Goal: Task Accomplishment & Management: Use online tool/utility

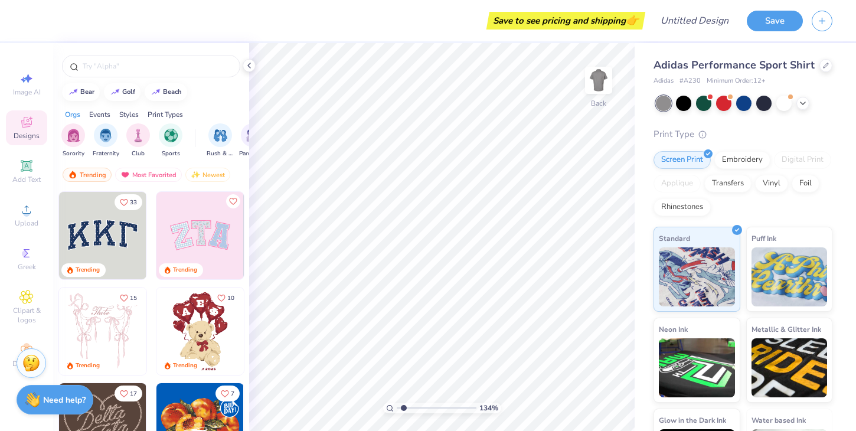
type input "1.53"
click at [403, 408] on input "range" at bounding box center [437, 407] width 80 height 11
click at [30, 225] on span "Upload" at bounding box center [27, 222] width 24 height 9
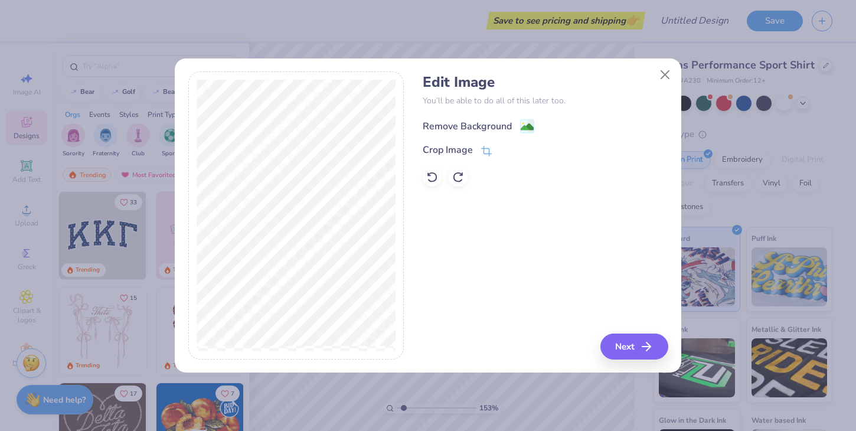
click at [494, 128] on div "Remove Background" at bounding box center [466, 126] width 89 height 14
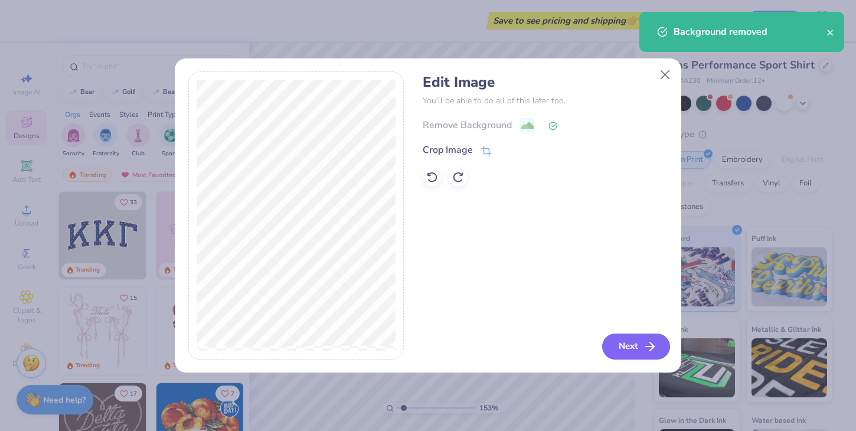
click at [644, 337] on button "Next" at bounding box center [636, 346] width 68 height 26
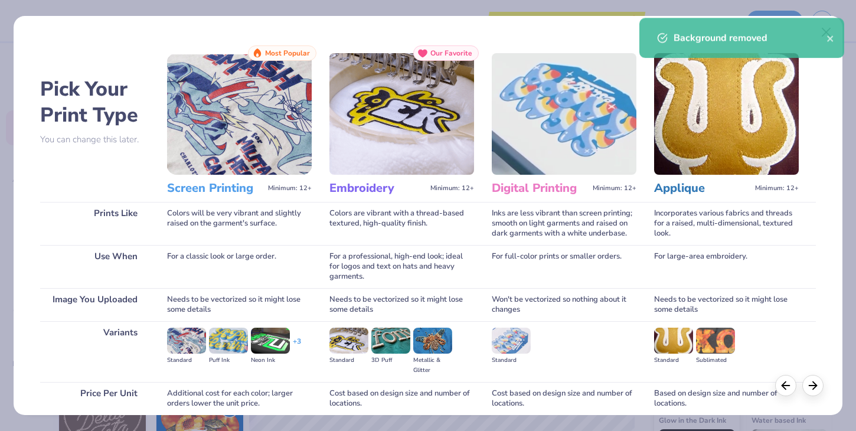
scroll to position [99, 0]
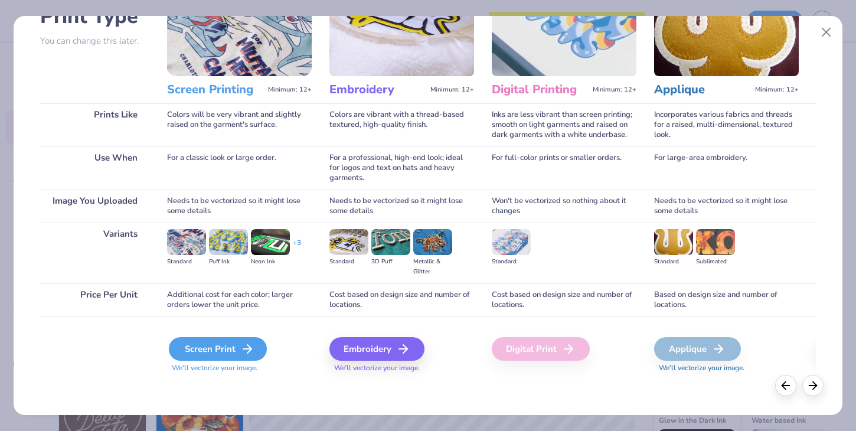
click at [235, 352] on div "Screen Print" at bounding box center [218, 349] width 98 height 24
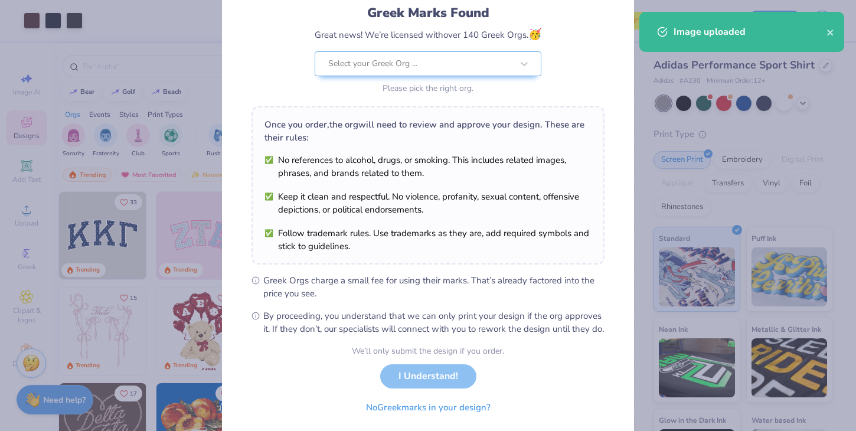
scroll to position [122, 0]
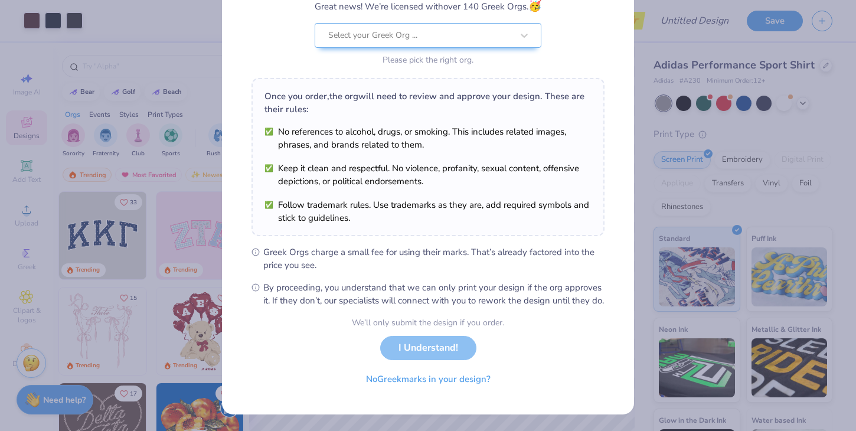
click at [418, 356] on div "We’ll only submit the design if you order. I Understand! No Greek marks in your…" at bounding box center [428, 353] width 152 height 74
click at [417, 375] on button "No Greek marks in your design?" at bounding box center [428, 376] width 145 height 24
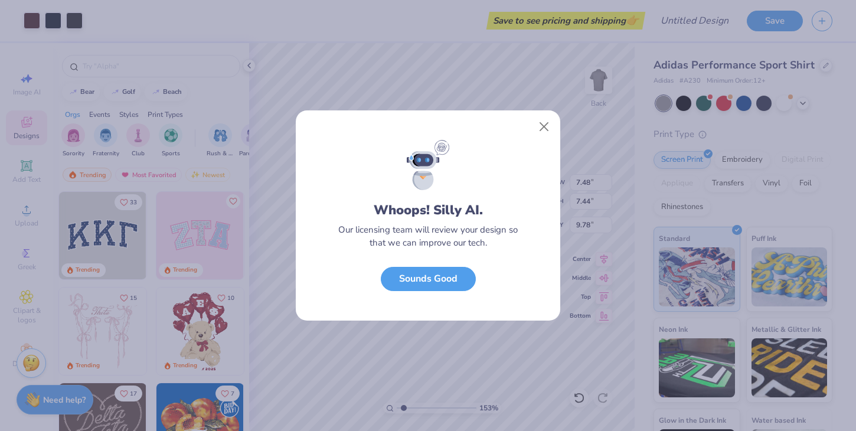
scroll to position [0, 0]
click at [447, 277] on button "Sounds Good" at bounding box center [428, 276] width 95 height 24
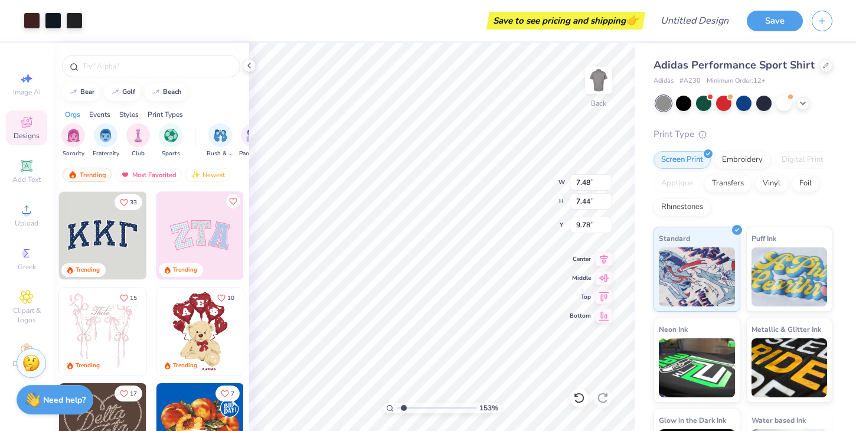
type input "3.89"
type input "3.87"
type input "3.00"
type input "3.22"
type input "3.20"
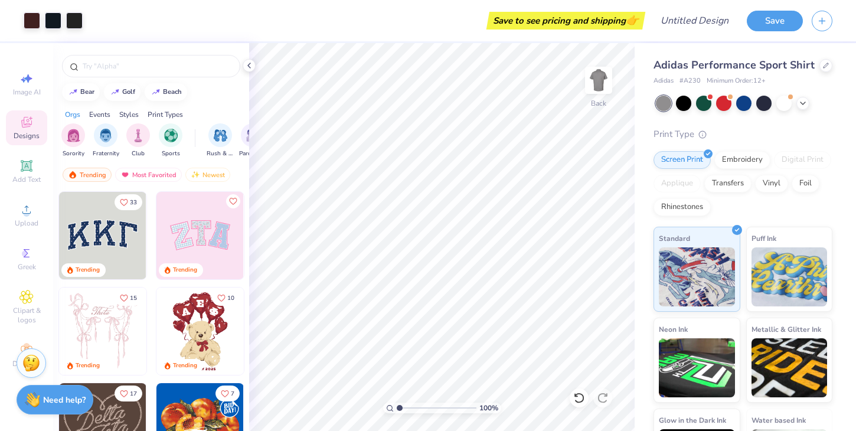
drag, startPoint x: 408, startPoint y: 406, endPoint x: 392, endPoint y: 405, distance: 16.0
type input "1"
click at [397, 405] on input "range" at bounding box center [437, 407] width 80 height 11
type input "3.04"
type input "3.02"
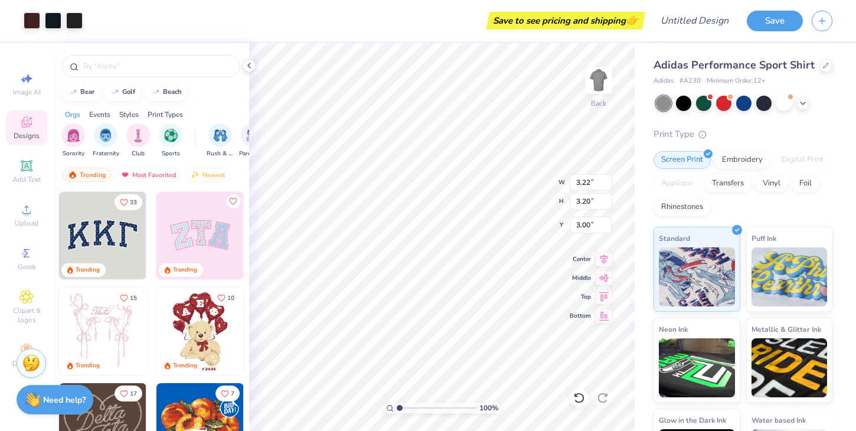
type input "3.18"
type input "3.00"
click at [506, 195] on div "100 % Back W 3.04 3.04 " H 3.02 3.02 " Y 3.00 3.00 " Center Middle Top Bottom" at bounding box center [441, 237] width 385 height 388
type input "1"
click at [397, 408] on input "range" at bounding box center [437, 407] width 80 height 11
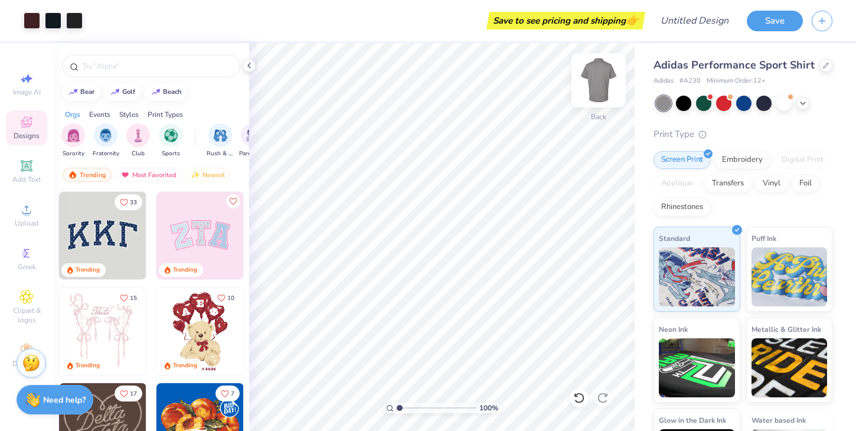
click at [587, 96] on img at bounding box center [598, 80] width 47 height 47
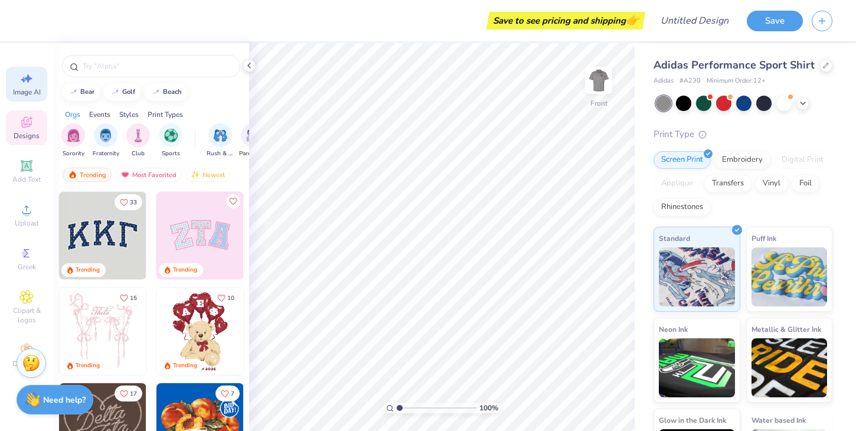
click at [27, 86] on div "Image AI" at bounding box center [26, 84] width 41 height 35
select select "4"
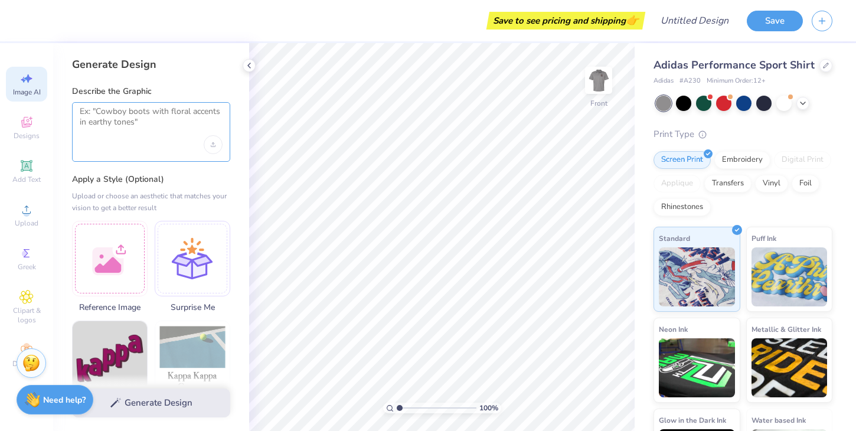
click at [129, 130] on textarea at bounding box center [151, 121] width 143 height 30
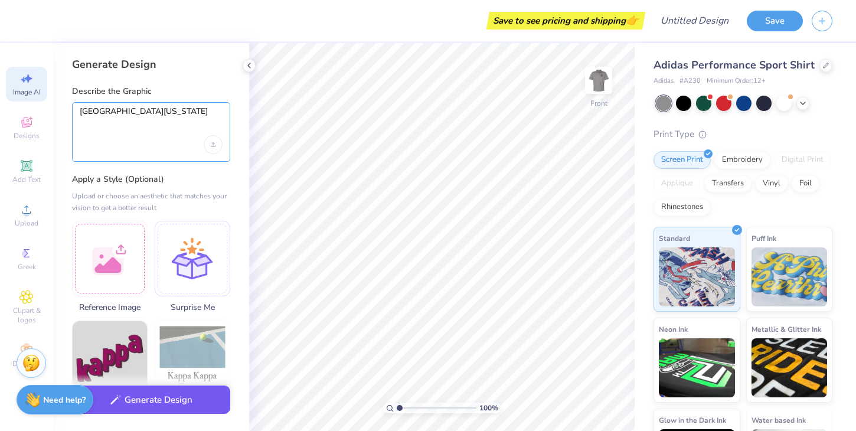
type textarea "University of Utah"
click at [148, 402] on button "Generate Design" at bounding box center [151, 399] width 158 height 29
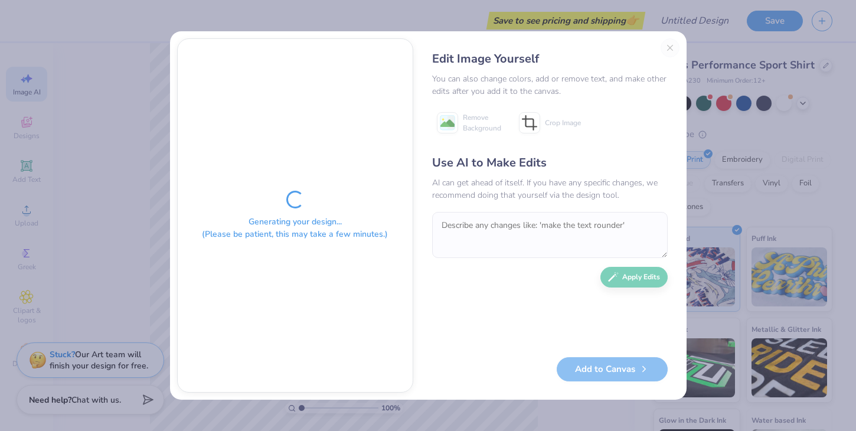
click at [669, 45] on div "Edit Image Yourself You can also change colors, add or remove text, and make ot…" at bounding box center [549, 215] width 259 height 354
click at [533, 206] on div "Use AI to Make Edits AI can get ahead of itself. If you have any specific chang…" at bounding box center [549, 249] width 235 height 191
click at [671, 40] on div "Edit Image Yourself You can also change colors, add or remove text, and make ot…" at bounding box center [549, 215] width 259 height 354
click at [671, 50] on div "Edit Image Yourself You can also change colors, add or remove text, and make ot…" at bounding box center [549, 215] width 259 height 354
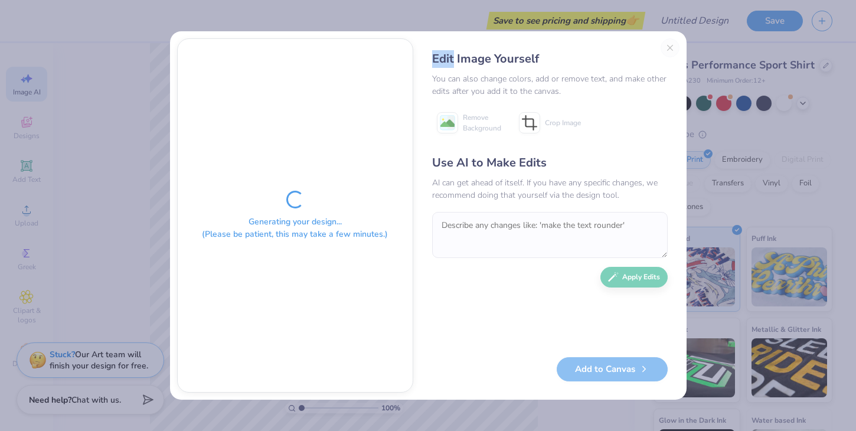
click at [671, 49] on div "Edit Image Yourself You can also change colors, add or remove text, and make ot…" at bounding box center [549, 215] width 259 height 354
click at [641, 63] on div "Edit Image Yourself" at bounding box center [549, 59] width 235 height 18
click at [669, 46] on div "Edit Image Yourself You can also change colors, add or remove text, and make ot…" at bounding box center [549, 215] width 259 height 354
click at [324, 201] on div "Generating your design... (Please be patient, this may take a few minutes.)" at bounding box center [295, 215] width 235 height 353
click at [666, 48] on div "Edit Image Yourself You can also change colors, add or remove text, and make ot…" at bounding box center [549, 215] width 259 height 354
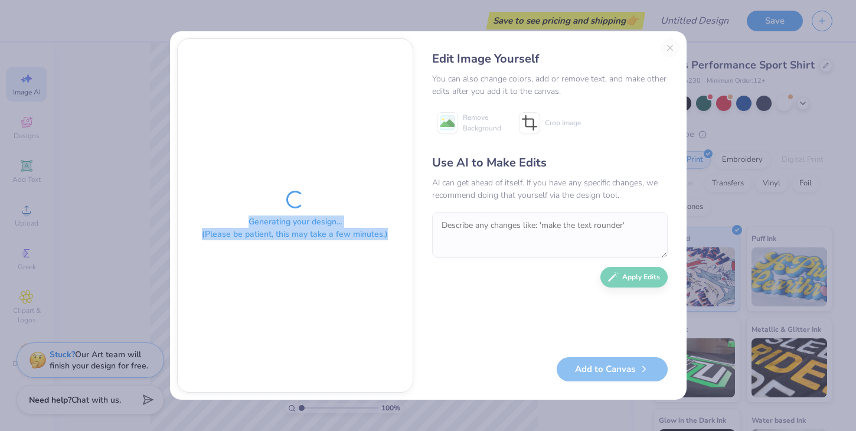
drag, startPoint x: 235, startPoint y: 225, endPoint x: 402, endPoint y: 235, distance: 167.3
click at [402, 235] on div "Generating your design... (Please be patient, this may take a few minutes.)" at bounding box center [295, 215] width 235 height 353
click at [375, 265] on div "Generating your design... (Please be patient, this may take a few minutes.)" at bounding box center [295, 215] width 235 height 353
click at [311, 188] on div "Generating your design... (Please be patient, this may take a few minutes.)" at bounding box center [295, 215] width 235 height 353
click at [666, 46] on div "Edit Image Yourself You can also change colors, add or remove text, and make ot…" at bounding box center [549, 215] width 259 height 354
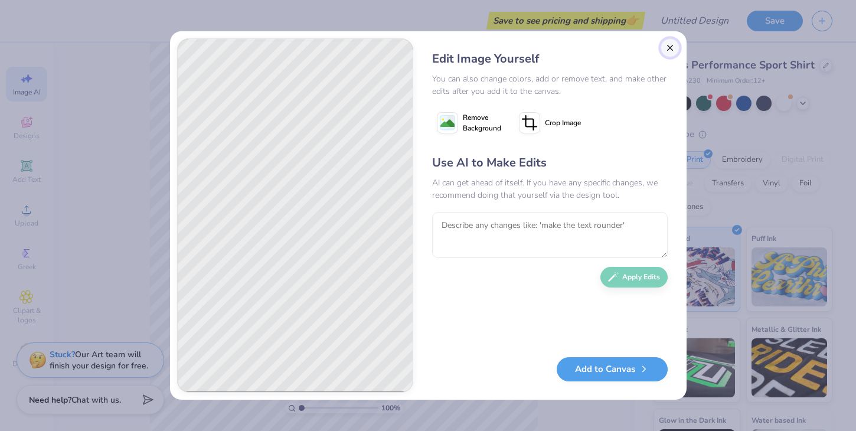
click at [667, 50] on button "Close" at bounding box center [669, 47] width 19 height 19
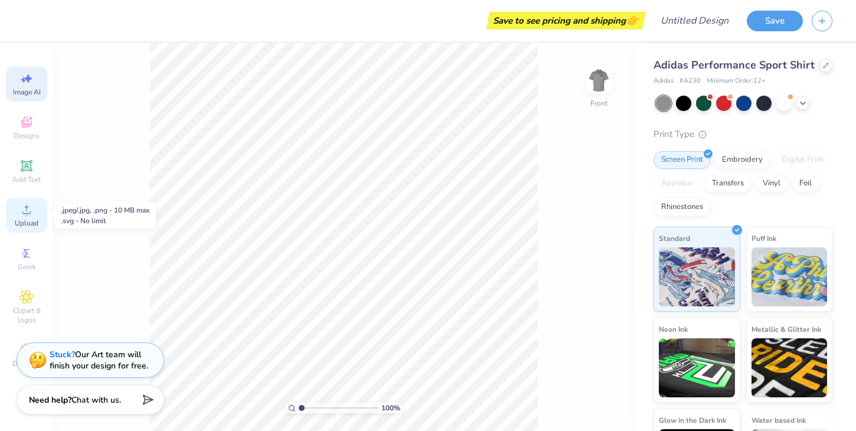
click at [34, 211] on div "Upload" at bounding box center [26, 215] width 41 height 35
click at [21, 132] on span "Designs" at bounding box center [27, 135] width 26 height 9
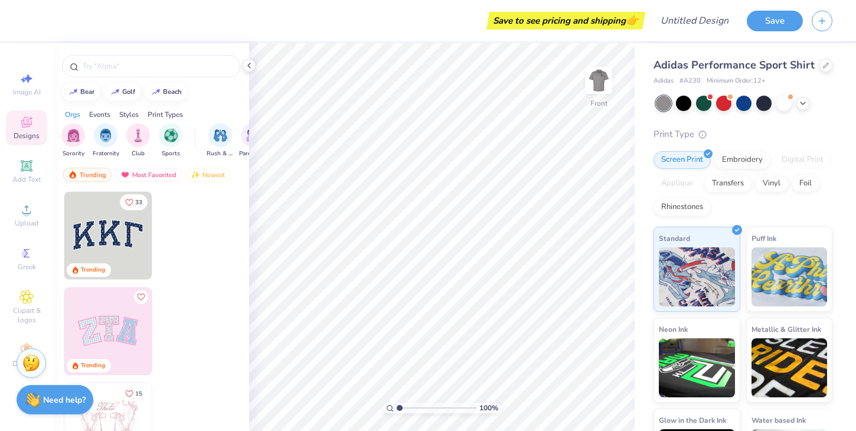
scroll to position [0, 0]
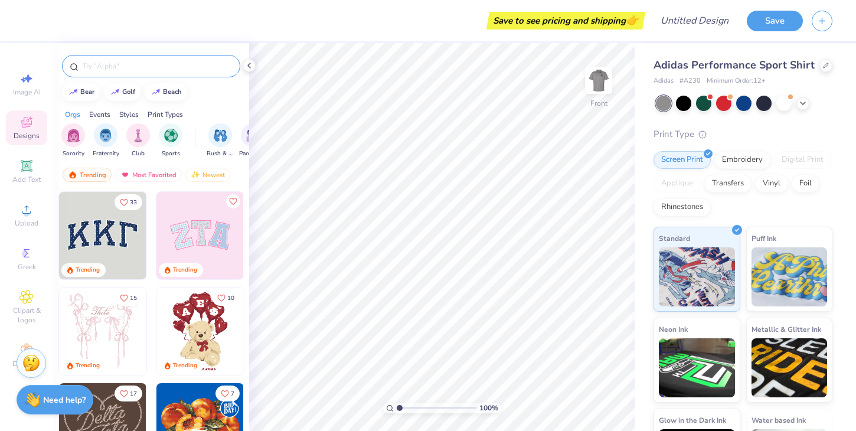
click at [171, 69] on input "text" at bounding box center [156, 66] width 151 height 12
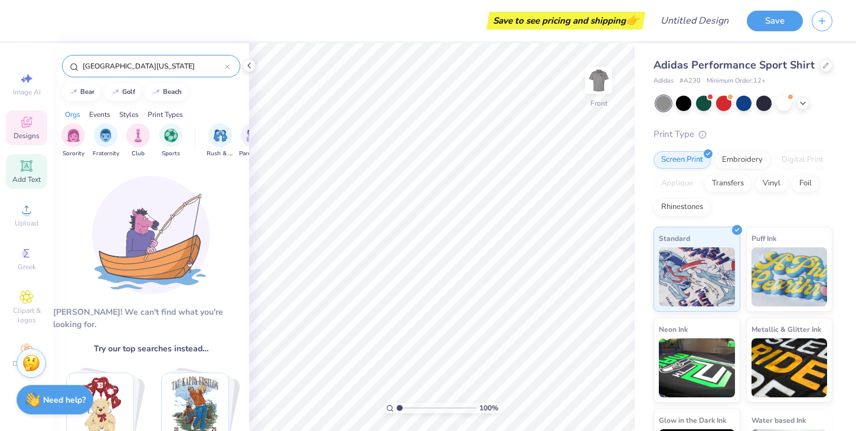
type input "University of Utah"
click at [30, 171] on icon at bounding box center [26, 165] width 11 height 11
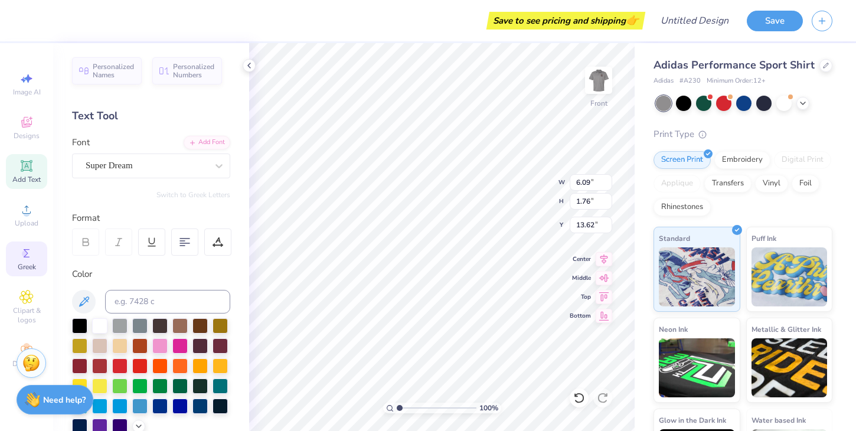
click at [31, 260] on icon at bounding box center [26, 253] width 14 height 14
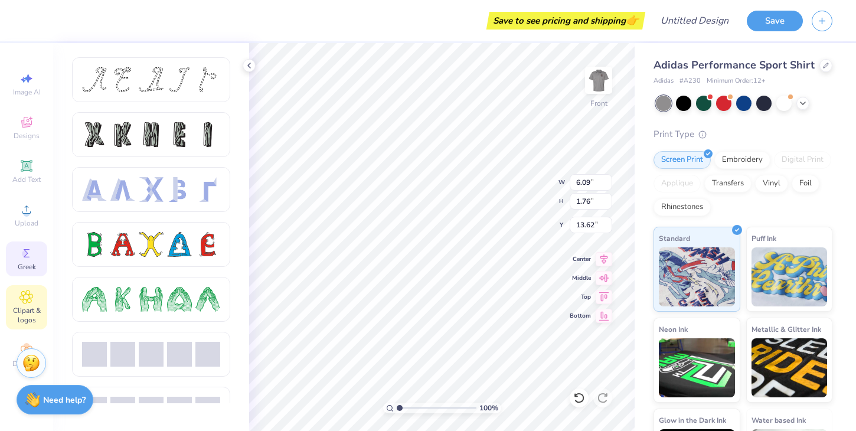
click at [29, 306] on span "Clipart & logos" at bounding box center [26, 315] width 41 height 19
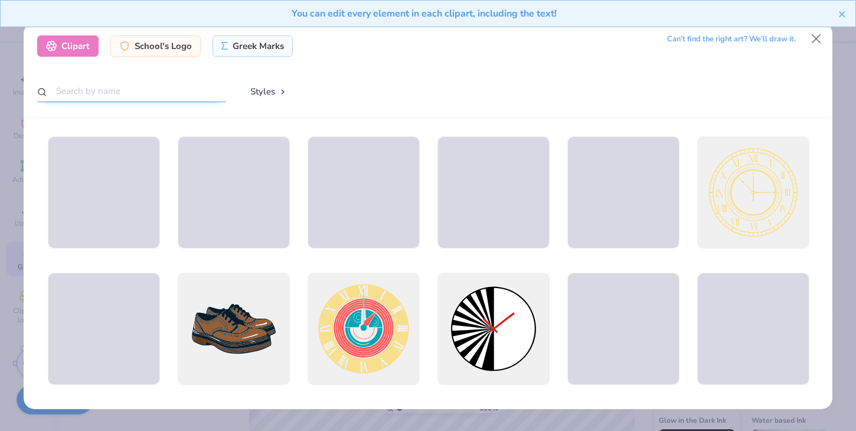
click at [132, 94] on input "text" at bounding box center [131, 91] width 189 height 22
click at [155, 46] on div "School's Logo" at bounding box center [155, 44] width 90 height 21
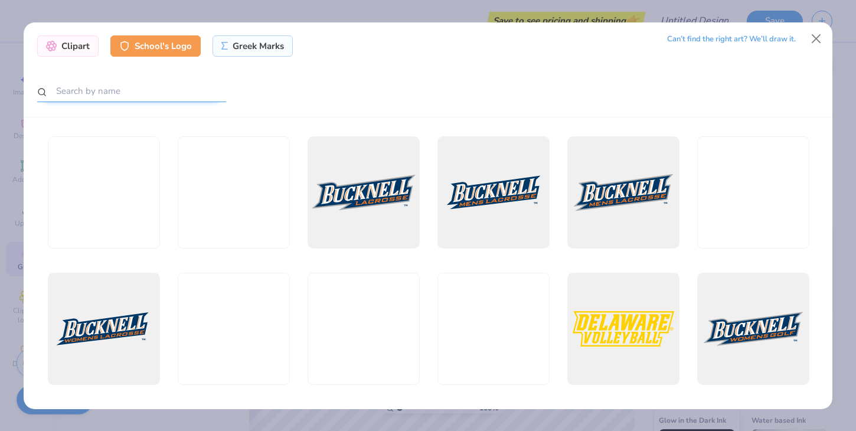
click at [130, 87] on input "text" at bounding box center [131, 91] width 189 height 22
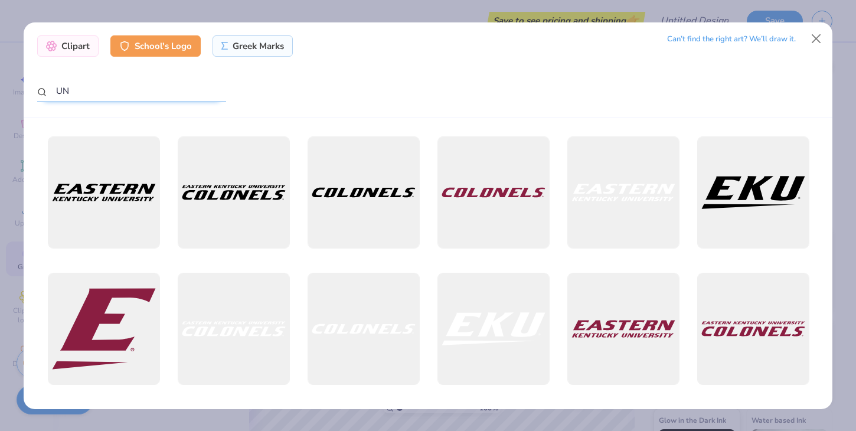
type input "U"
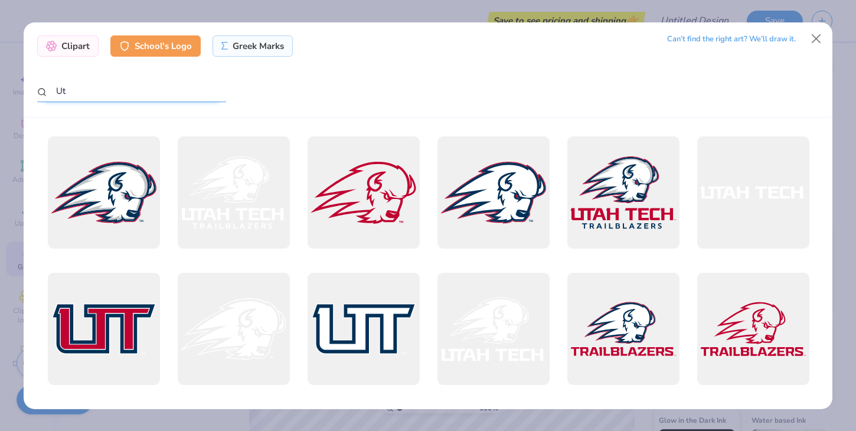
type input "U"
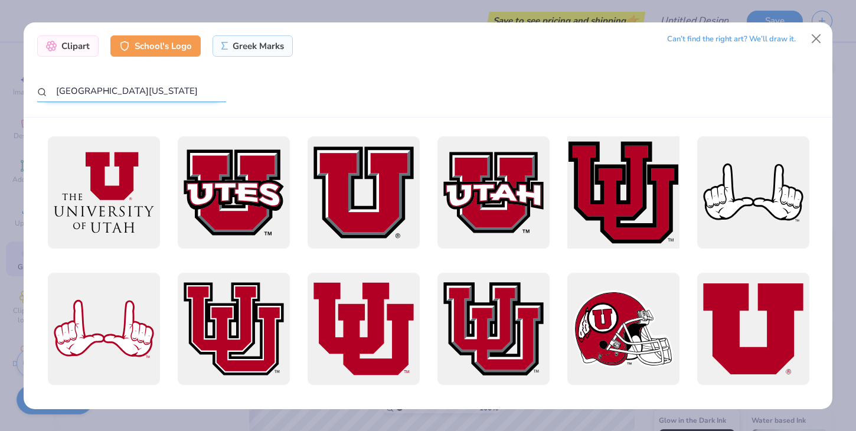
type input "University of Utah"
click at [625, 156] on div at bounding box center [622, 192] width 123 height 123
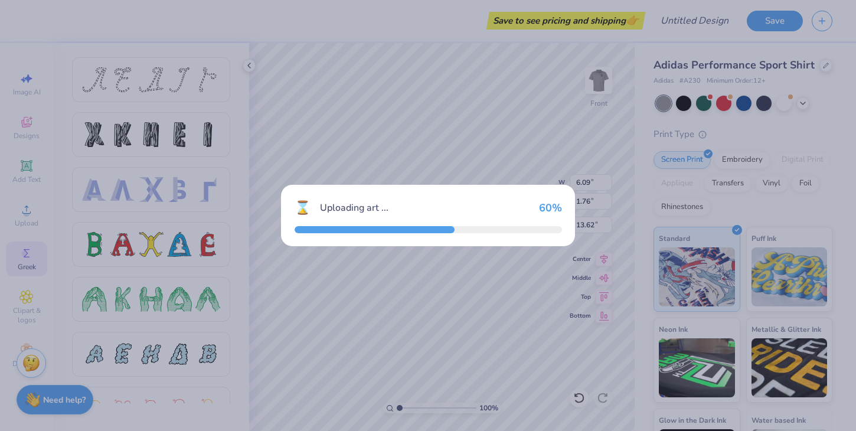
type input "15.00"
type input "13.91"
type input "3.00"
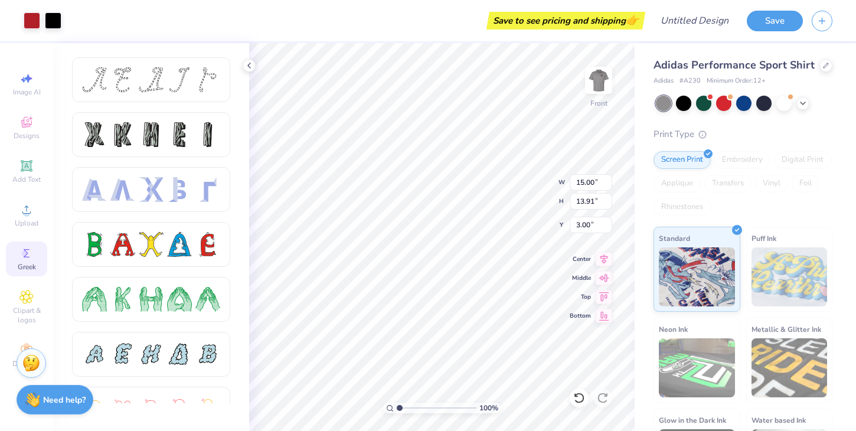
type input "7.35"
type input "6.82"
type input "3.00"
type input "1.55"
type input "1.44"
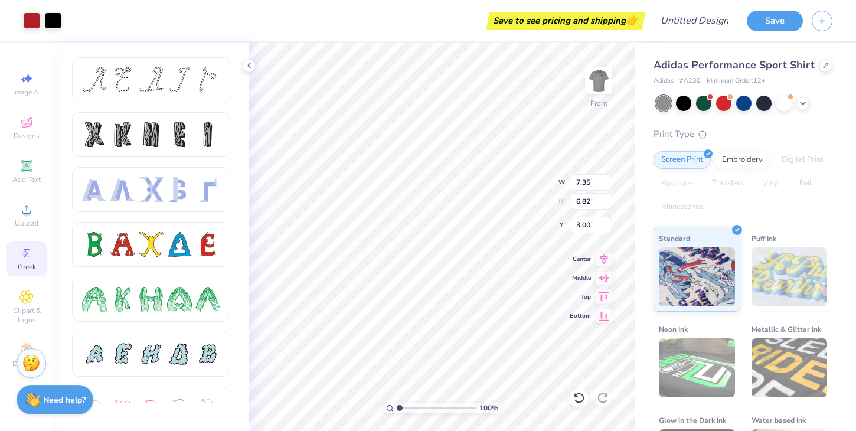
type input "8.38"
type input "3.00"
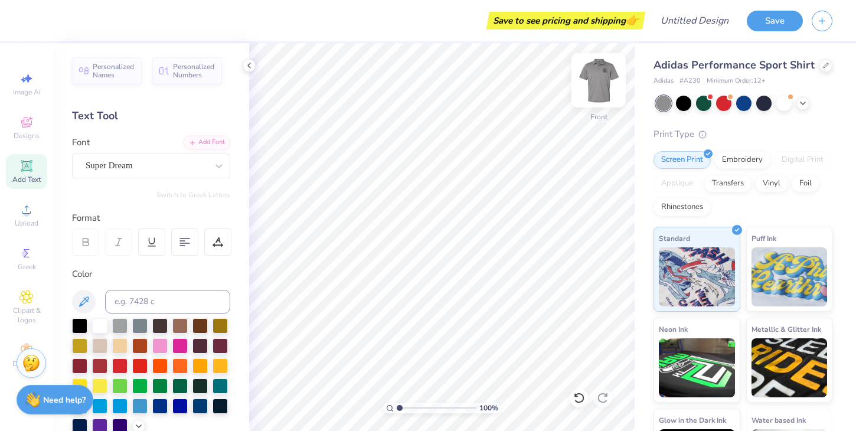
click at [604, 70] on img at bounding box center [598, 80] width 47 height 47
click at [604, 70] on img at bounding box center [599, 80] width 24 height 24
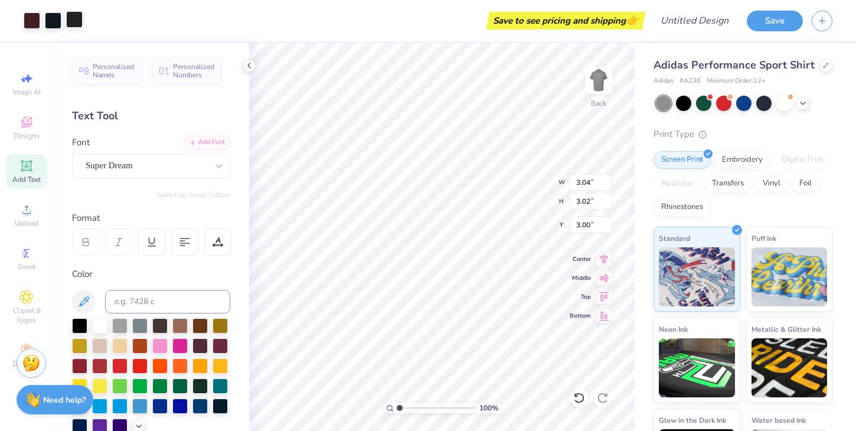
click at [78, 16] on div at bounding box center [74, 19] width 17 height 17
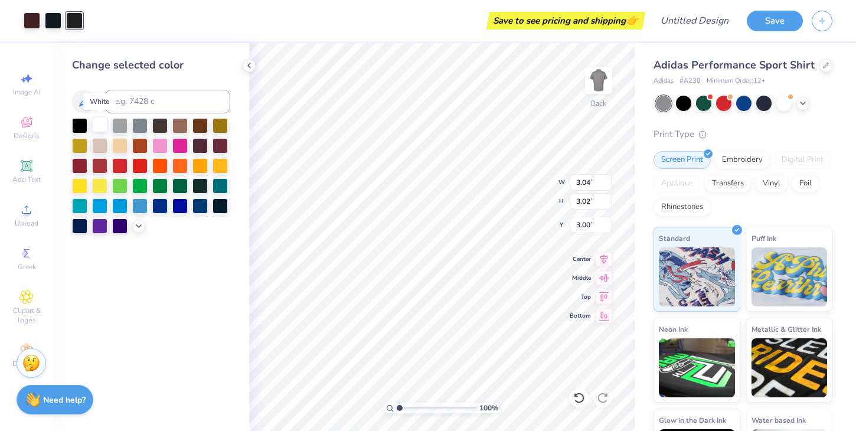
click at [100, 118] on div at bounding box center [99, 124] width 15 height 15
click at [55, 24] on div at bounding box center [53, 19] width 17 height 17
click at [105, 122] on div at bounding box center [99, 124] width 15 height 15
click at [33, 11] on div at bounding box center [32, 19] width 17 height 17
click at [103, 121] on div at bounding box center [99, 124] width 15 height 15
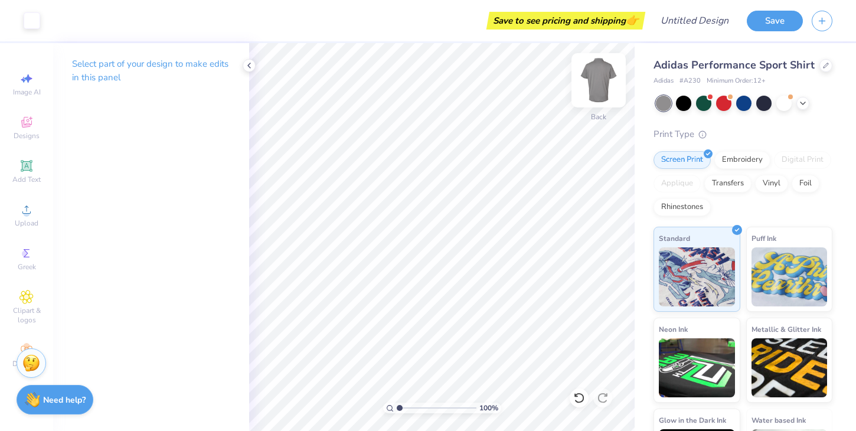
click at [596, 85] on img at bounding box center [598, 80] width 47 height 47
click at [596, 85] on img at bounding box center [599, 80] width 24 height 24
click at [708, 19] on input "Design Title" at bounding box center [709, 21] width 58 height 24
type input "Fall Rush 25"
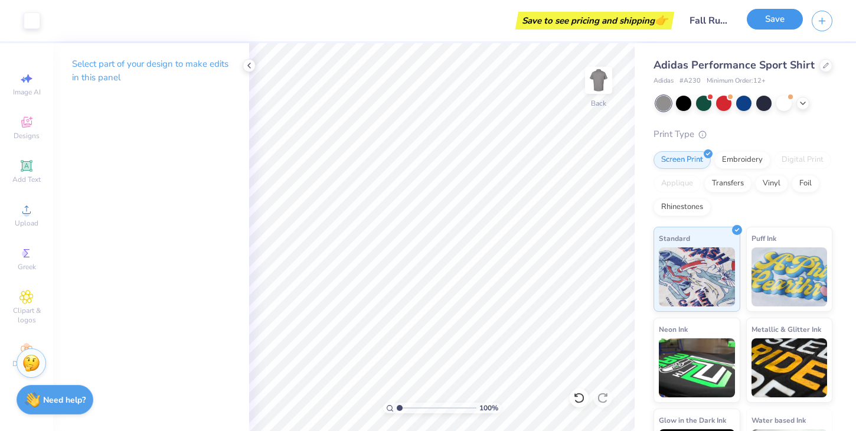
click at [760, 24] on button "Save" at bounding box center [774, 19] width 56 height 21
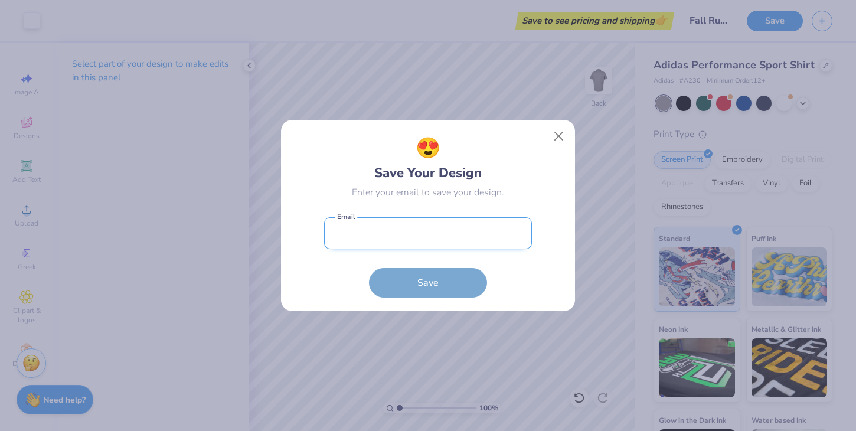
click at [399, 227] on input "email" at bounding box center [428, 233] width 208 height 32
type input "cole.simmers@icloud.com"
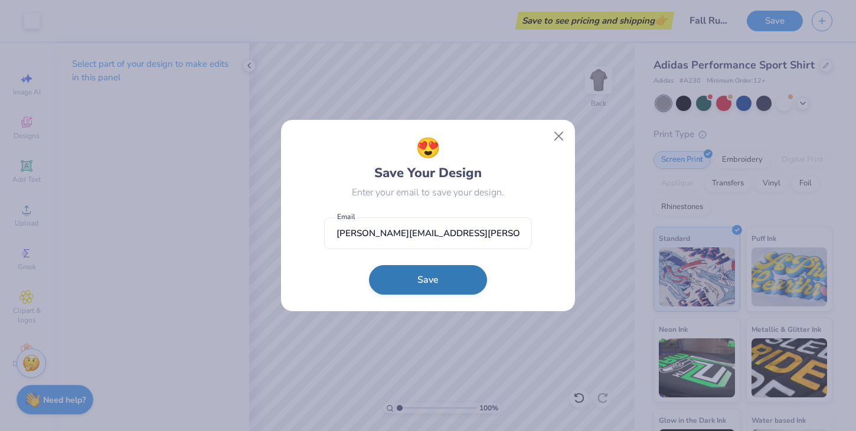
click at [425, 286] on button "Save" at bounding box center [428, 280] width 118 height 30
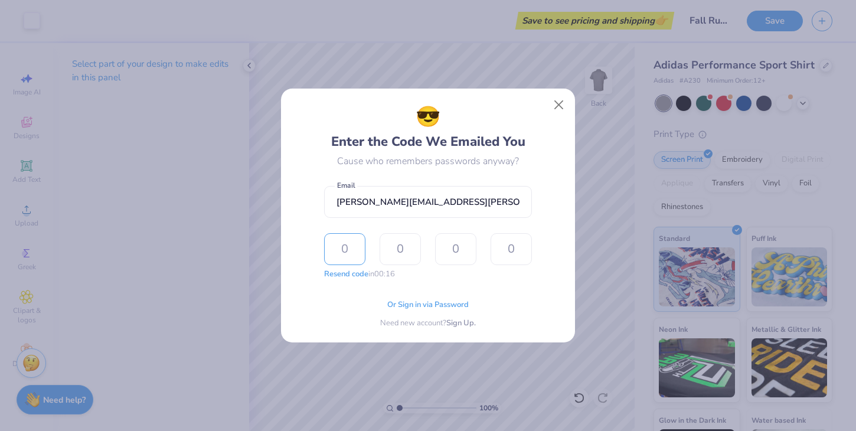
type input "4"
type input "9"
type input "4"
type input "8"
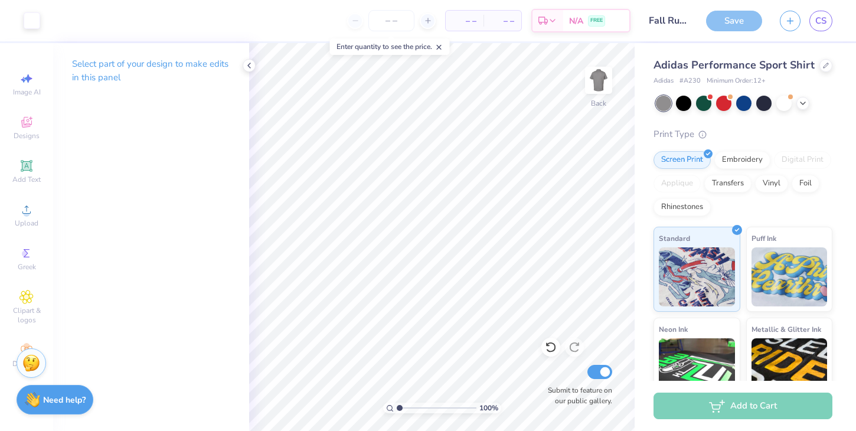
click at [737, 21] on div "Save" at bounding box center [734, 21] width 56 height 21
click at [443, 45] on icon at bounding box center [439, 47] width 8 height 8
click at [738, 22] on div "Save" at bounding box center [734, 21] width 56 height 21
click at [249, 66] on icon at bounding box center [248, 65] width 9 height 9
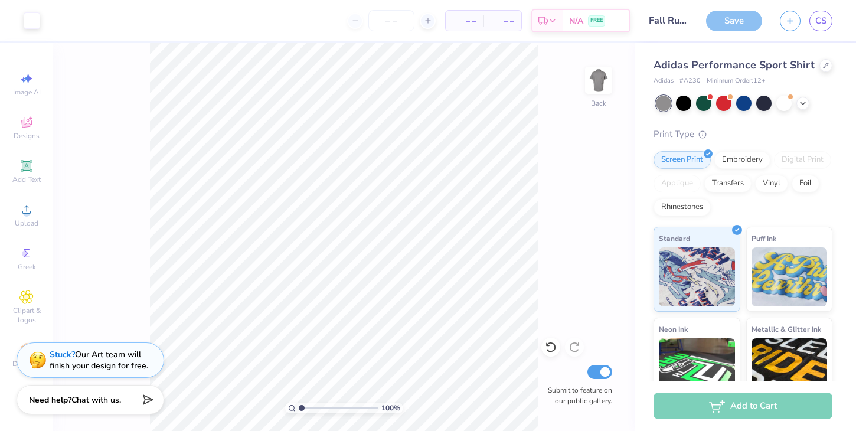
click at [741, 24] on div "Save" at bounding box center [734, 21] width 56 height 21
click at [815, 22] on span "CS" at bounding box center [820, 21] width 11 height 14
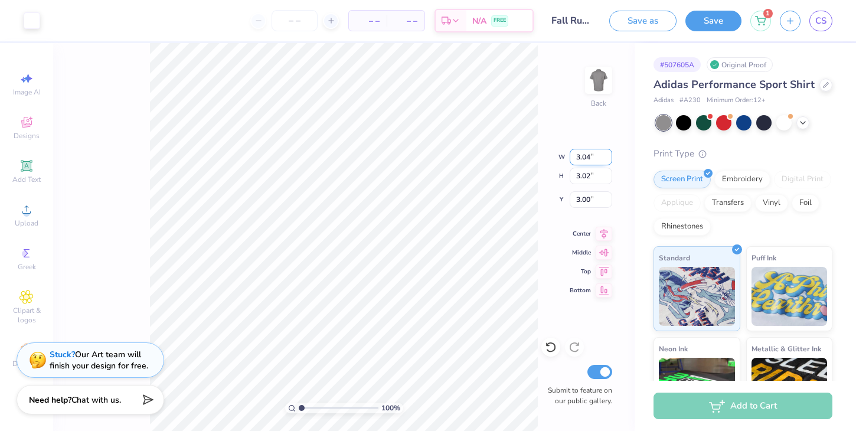
click at [593, 156] on input "3.04" at bounding box center [590, 157] width 42 height 17
type input "3.47"
type input "3.45"
click at [591, 203] on input "2.79" at bounding box center [590, 199] width 42 height 17
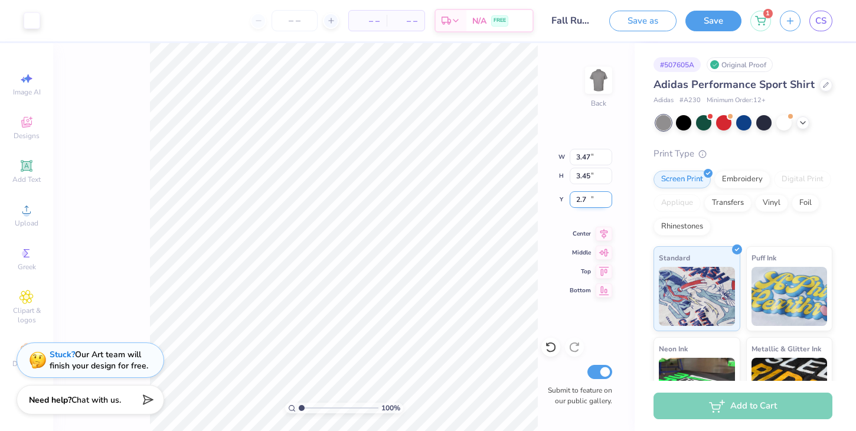
type input "2"
type input "3.00"
click at [729, 22] on button "Save" at bounding box center [713, 19] width 56 height 21
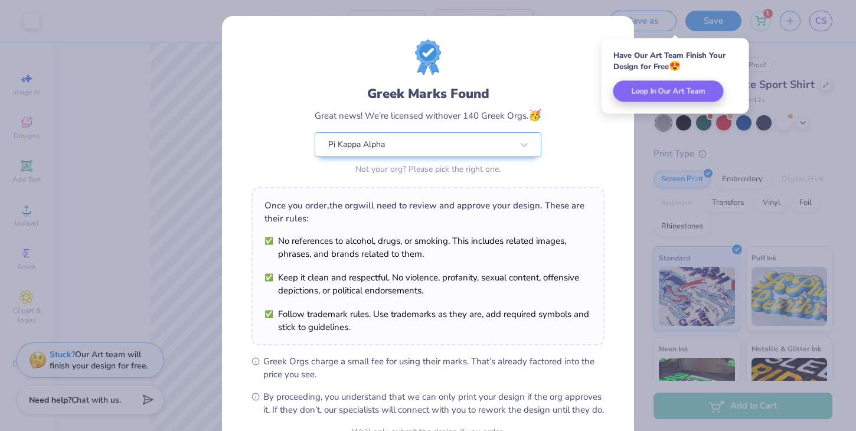
scroll to position [122, 0]
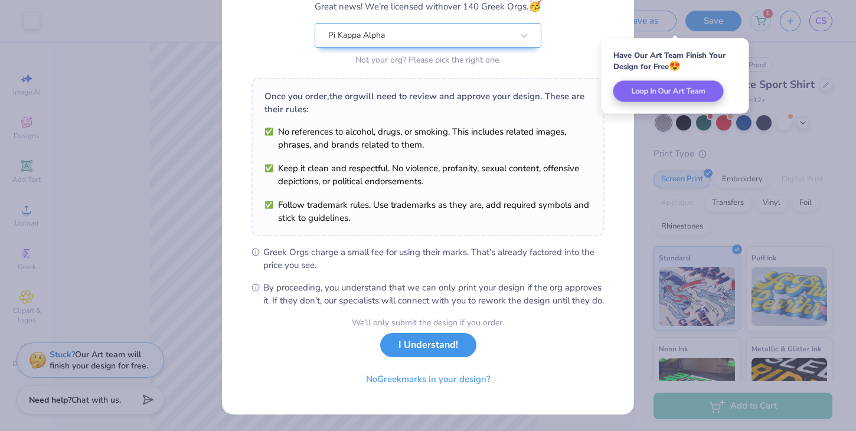
click at [440, 347] on button "I Understand!" at bounding box center [428, 345] width 96 height 24
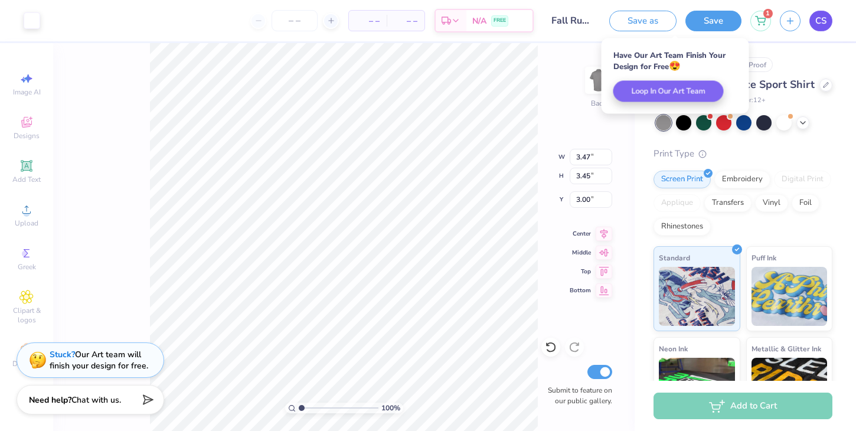
click at [817, 19] on span "CS" at bounding box center [820, 21] width 11 height 14
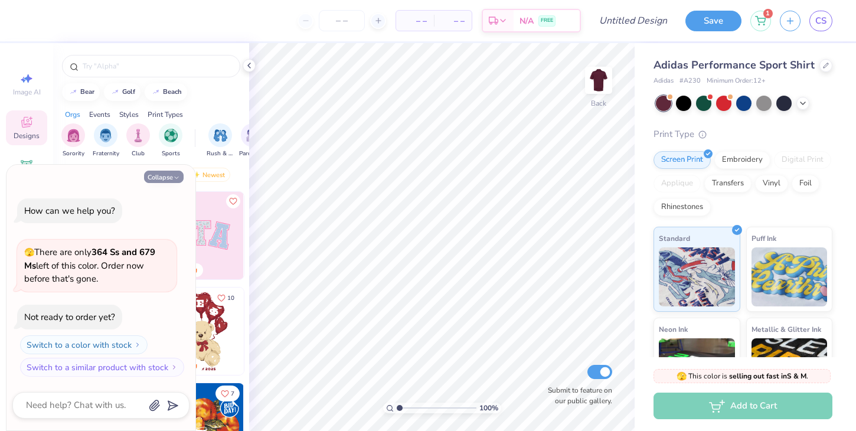
click at [172, 174] on button "Collapse" at bounding box center [164, 177] width 40 height 12
type textarea "x"
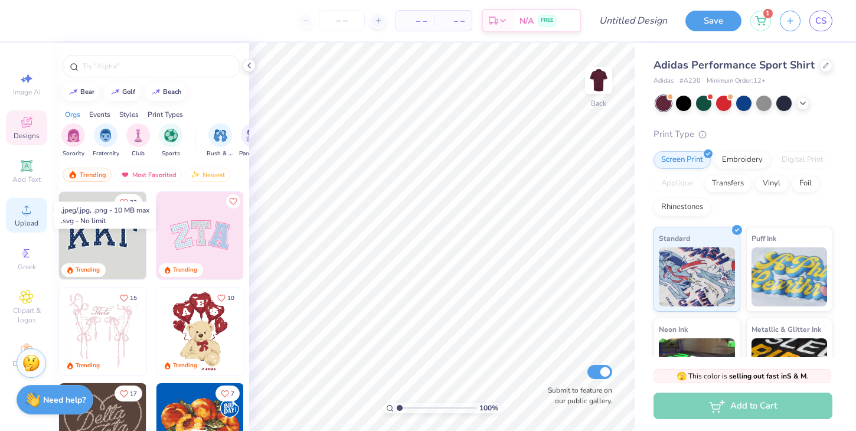
click at [21, 214] on icon at bounding box center [26, 209] width 14 height 14
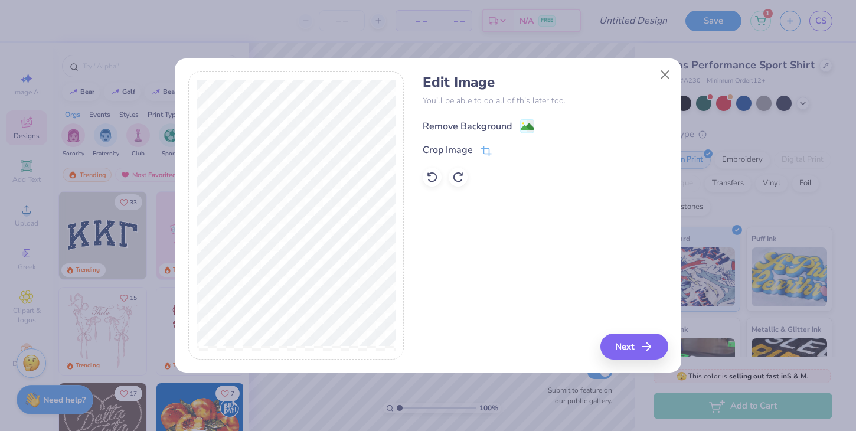
click at [466, 122] on div "Remove Background" at bounding box center [466, 126] width 89 height 14
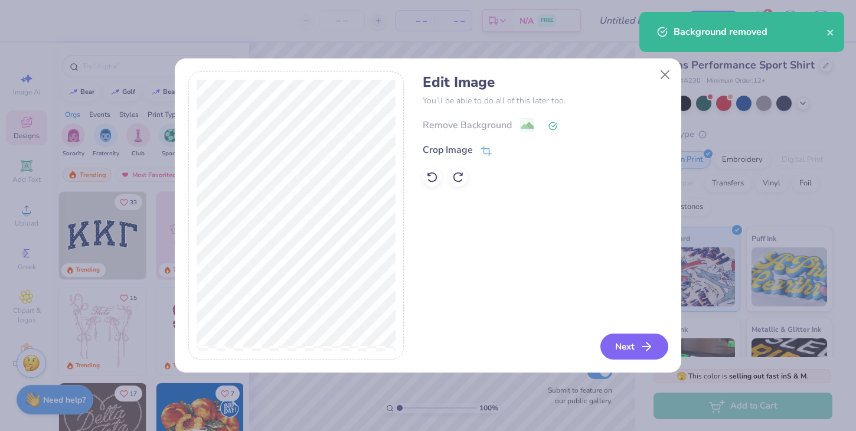
click at [644, 346] on line "button" at bounding box center [646, 346] width 8 height 0
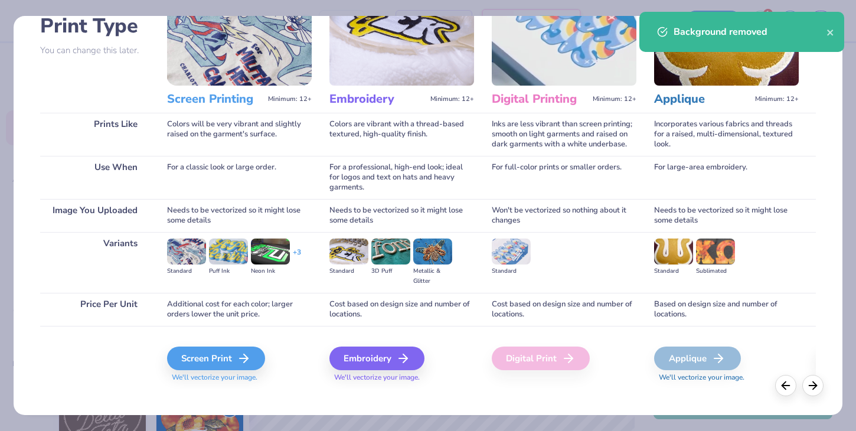
scroll to position [99, 0]
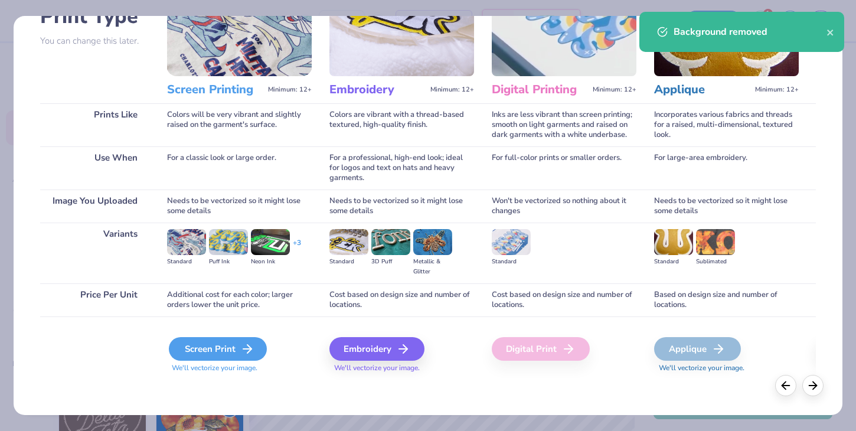
click at [230, 347] on div "Screen Print" at bounding box center [218, 349] width 98 height 24
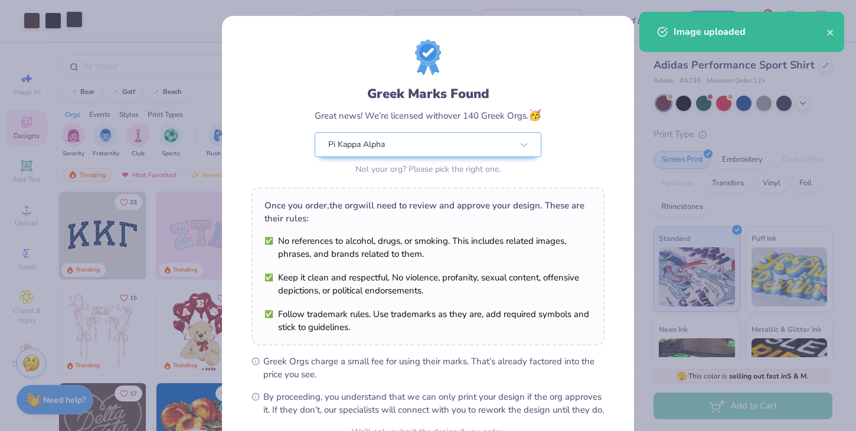
click at [68, 24] on div "Greek Marks Found Great news! We’re licensed with over 140 Greek Orgs. 🥳 Pi Kap…" at bounding box center [428, 215] width 856 height 431
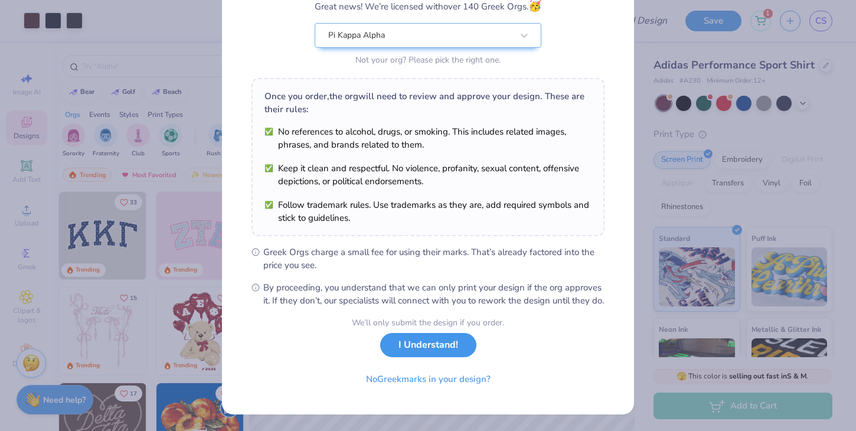
click at [437, 348] on button "I Understand!" at bounding box center [428, 345] width 96 height 24
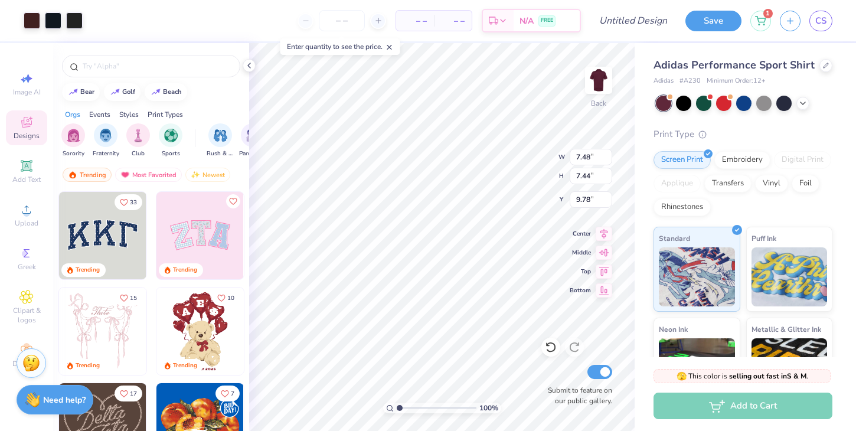
scroll to position [0, 0]
type input "4.21"
type input "4.09"
type input "4.07"
type input "3.00"
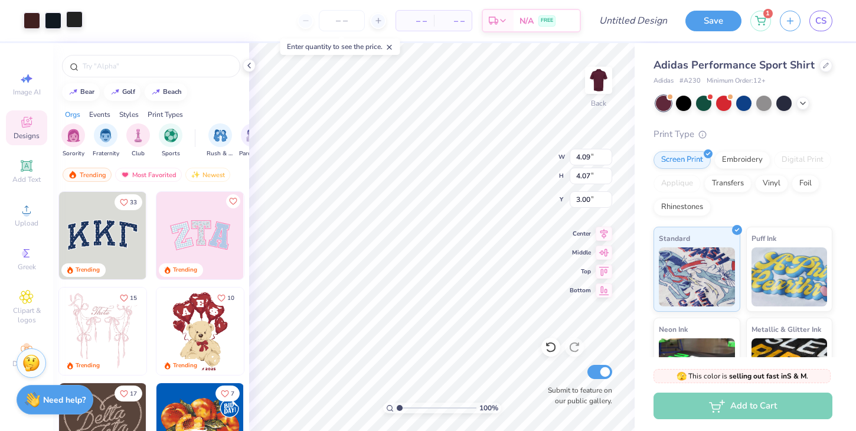
click at [78, 24] on div at bounding box center [74, 19] width 17 height 17
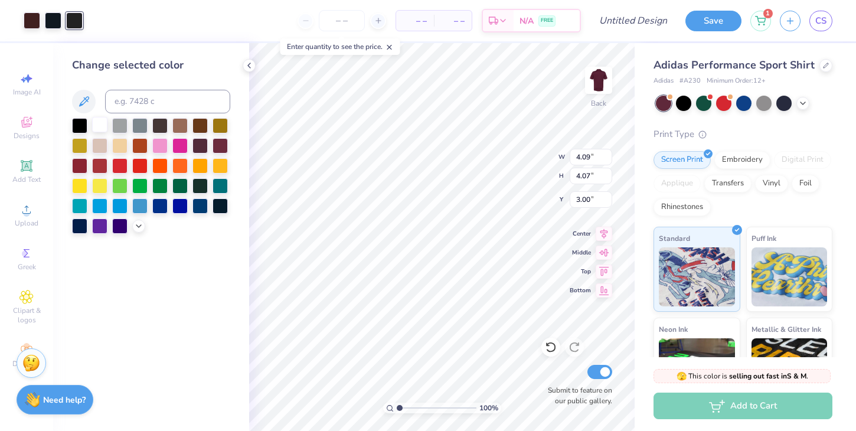
click at [94, 126] on div at bounding box center [99, 124] width 15 height 15
click at [52, 23] on div at bounding box center [53, 19] width 17 height 17
click at [99, 120] on div at bounding box center [99, 124] width 15 height 15
click at [36, 22] on div at bounding box center [32, 19] width 17 height 17
click at [97, 120] on div at bounding box center [99, 124] width 15 height 15
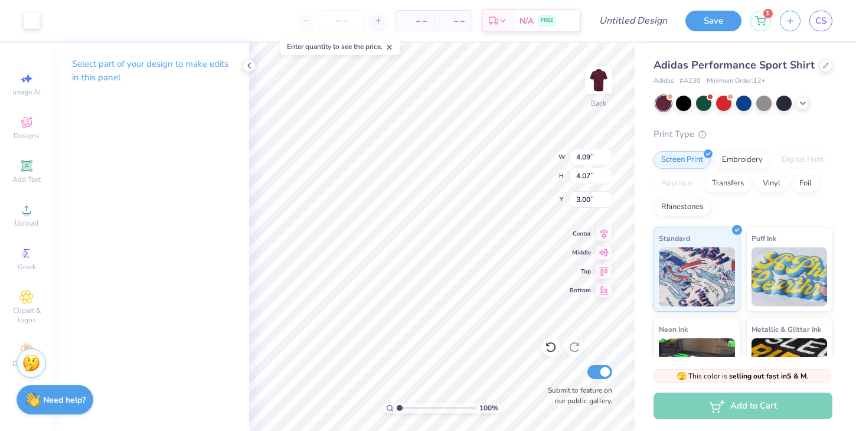
type input "3.12"
type input "3.11"
type input "3.96"
type input "3.00"
click at [644, 22] on input "Design Title" at bounding box center [647, 21] width 58 height 24
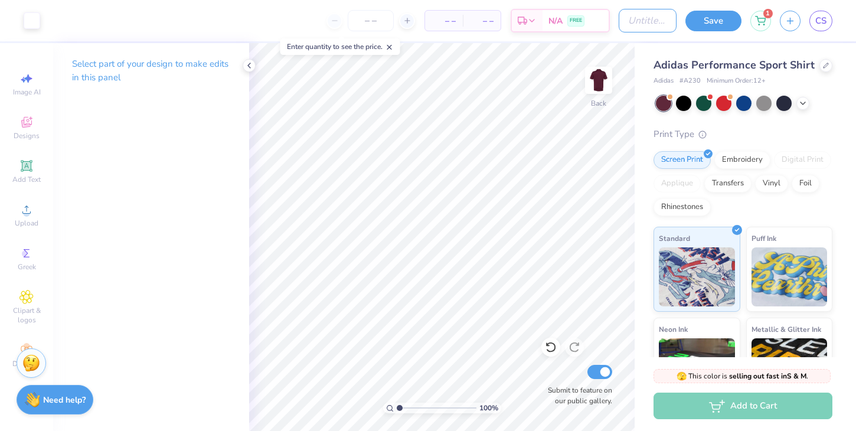
type input "Fall Rush 25"
click at [697, 19] on button "Save" at bounding box center [713, 19] width 56 height 21
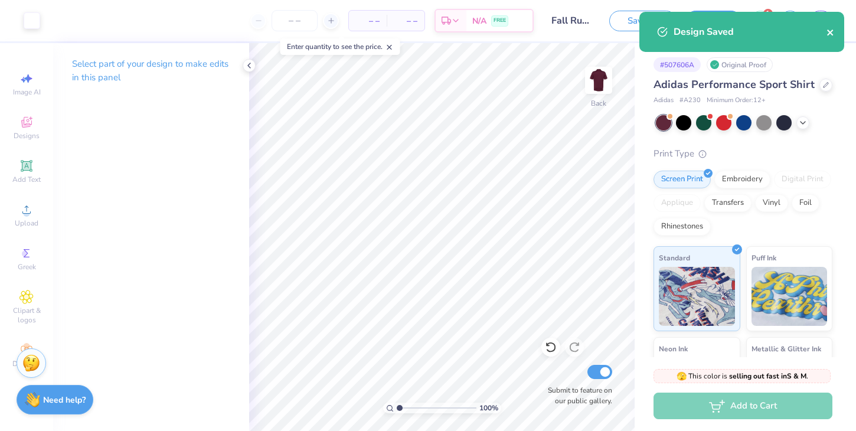
click at [828, 34] on icon "close" at bounding box center [830, 32] width 8 height 9
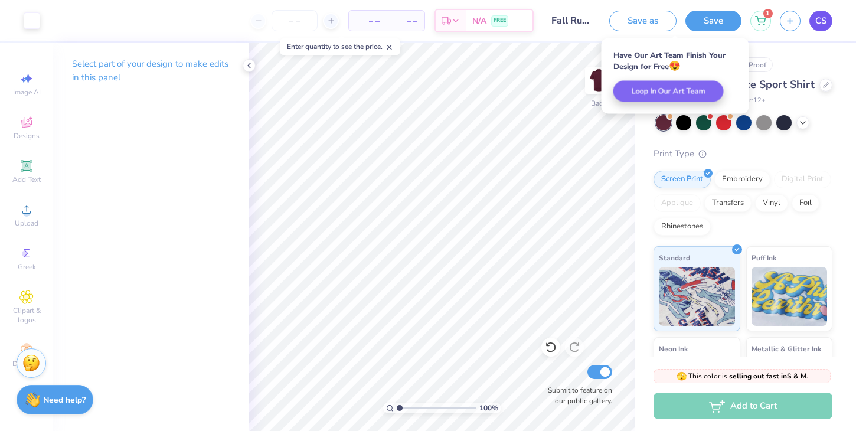
click at [815, 19] on span "CS" at bounding box center [820, 21] width 11 height 14
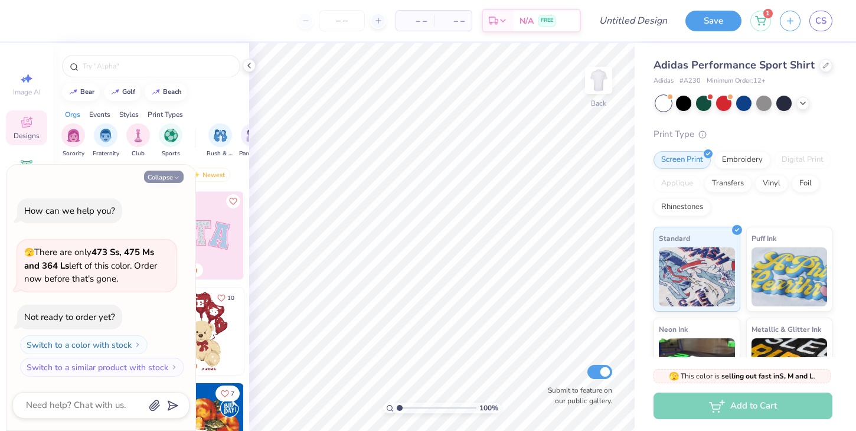
click at [178, 177] on icon "button" at bounding box center [176, 177] width 7 height 7
type textarea "x"
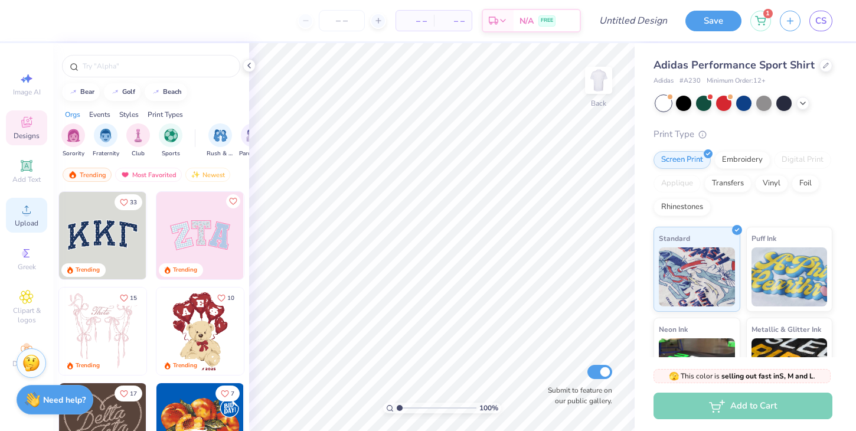
click at [36, 221] on span "Upload" at bounding box center [27, 222] width 24 height 9
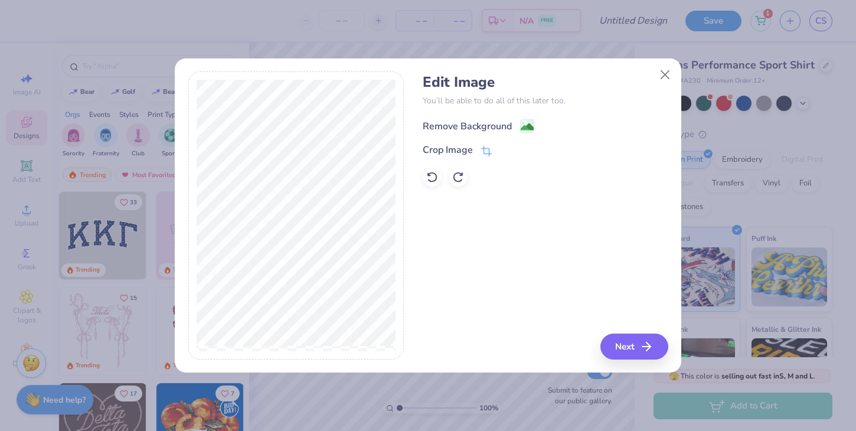
click at [491, 124] on div "Remove Background" at bounding box center [466, 126] width 89 height 14
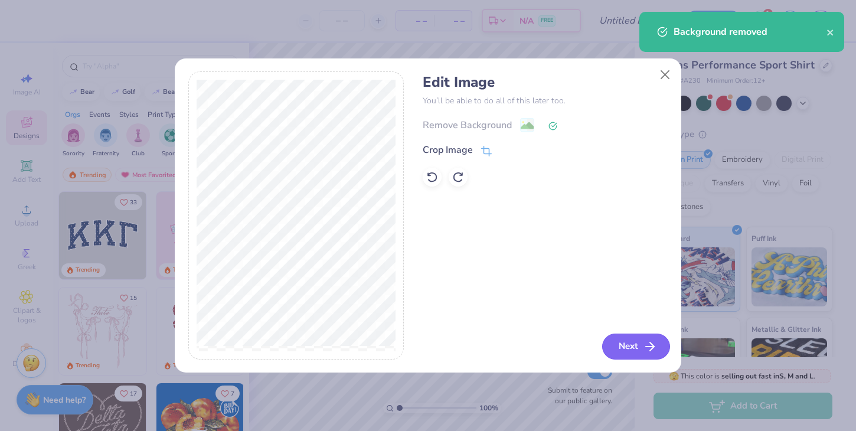
click at [646, 340] on icon "button" at bounding box center [650, 346] width 14 height 14
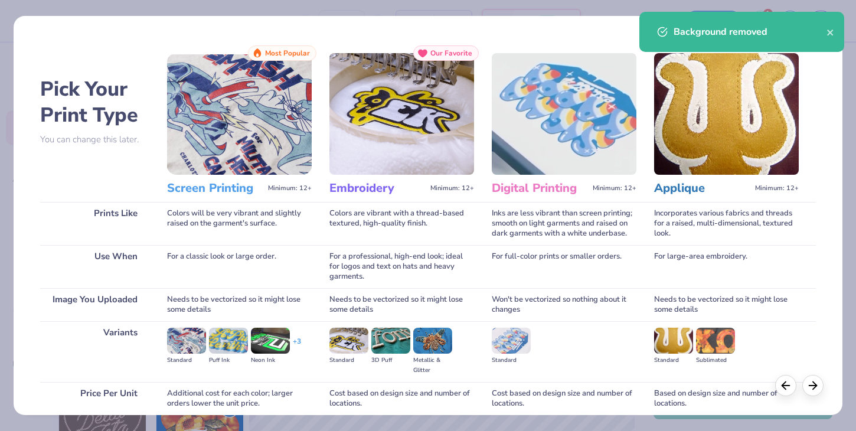
scroll to position [99, 0]
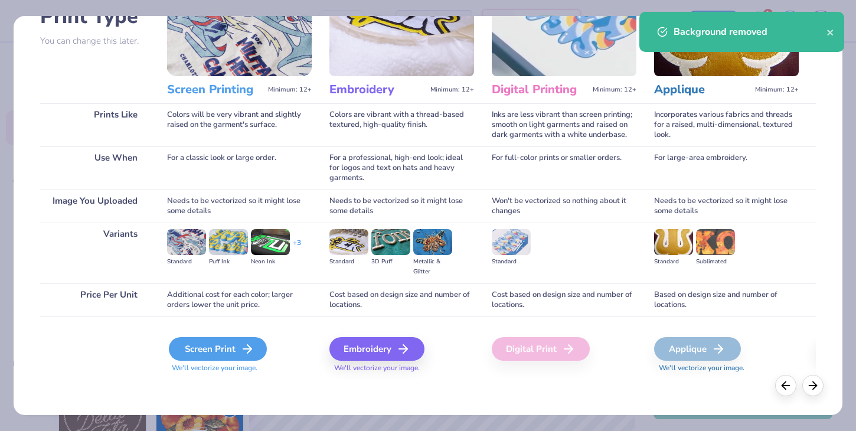
click at [231, 356] on div "Screen Print" at bounding box center [218, 349] width 98 height 24
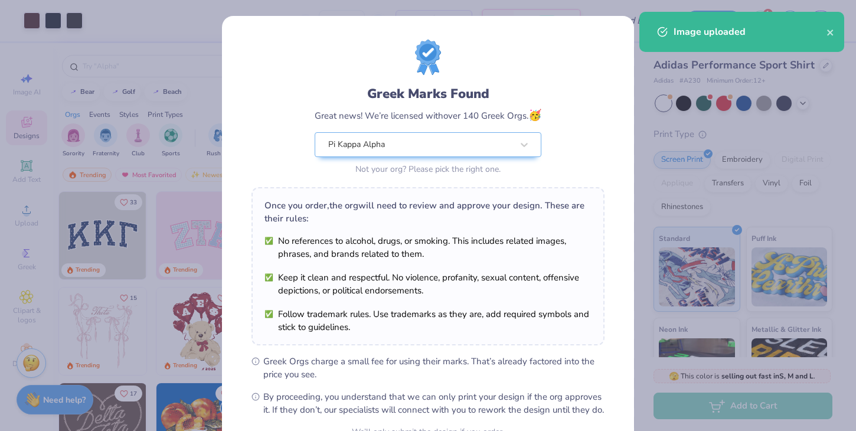
click at [481, 160] on body "Art colors – – Per Item – – Total Est. Delivery N/A FREE Design Title Save 1 CS…" at bounding box center [428, 215] width 856 height 431
type input "2.40"
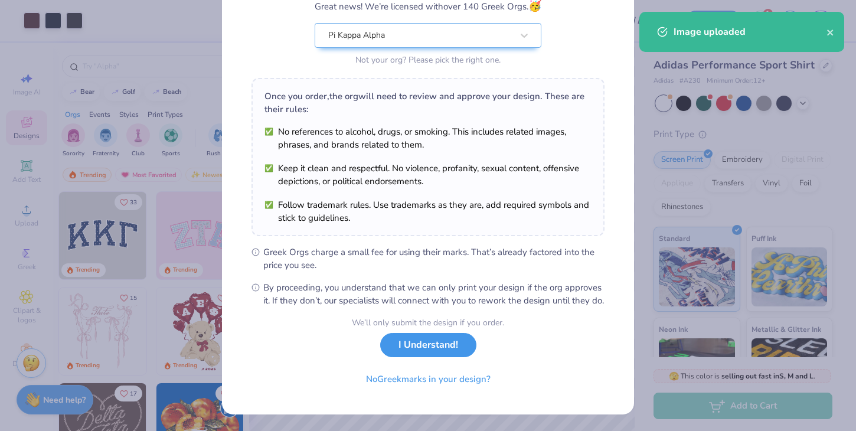
click at [436, 347] on button "I Understand!" at bounding box center [428, 345] width 96 height 24
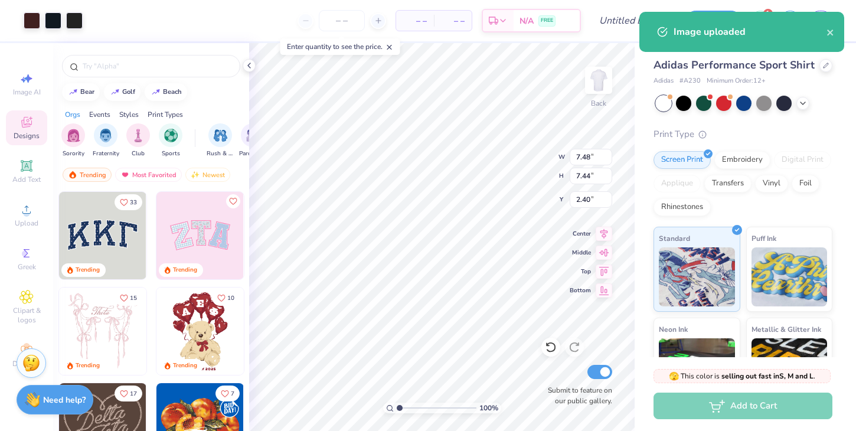
scroll to position [0, 0]
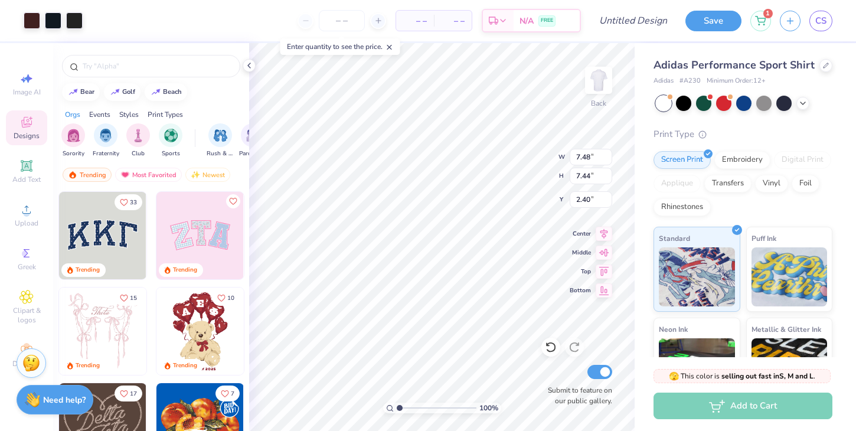
type input "3.39"
type input "3.37"
type input "3.00"
click at [533, 166] on div "100 % Back W 3.39 H 3.37 Y 3.00 Center Middle Top Bottom Submit to feature on o…" at bounding box center [441, 237] width 385 height 388
click at [606, 152] on input "3.4" at bounding box center [590, 157] width 42 height 17
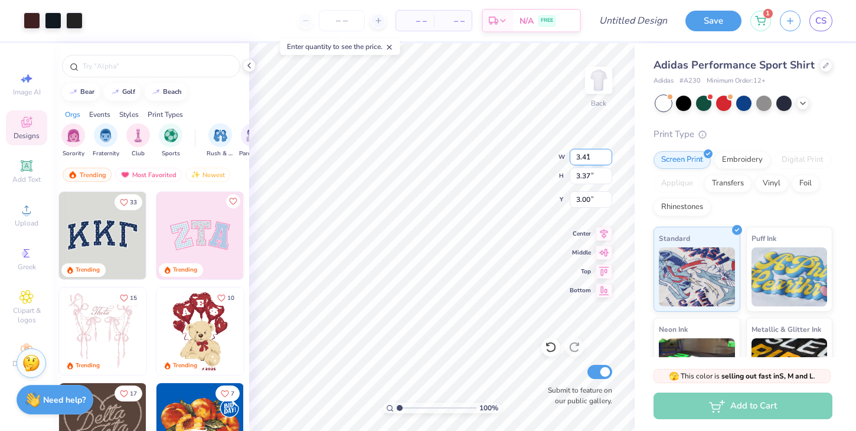
click at [606, 152] on input "3.41" at bounding box center [590, 157] width 42 height 17
click at [606, 152] on input "3.42" at bounding box center [590, 157] width 42 height 17
click at [606, 152] on input "3.43" at bounding box center [590, 157] width 42 height 17
click at [606, 152] on input "3.44" at bounding box center [590, 157] width 42 height 17
type input "3.45"
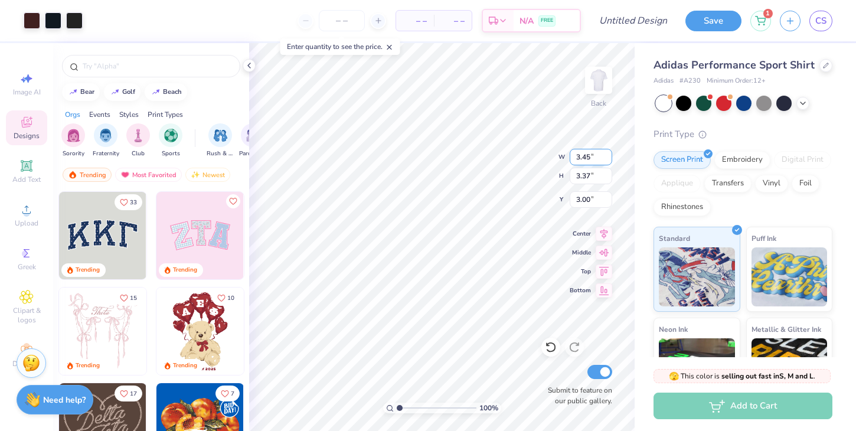
click at [606, 152] on input "3.45" at bounding box center [590, 157] width 42 height 17
type input "3.43"
type input "2.97"
click at [598, 181] on input "3.43" at bounding box center [590, 176] width 42 height 17
click at [610, 172] on input "3.44" at bounding box center [590, 176] width 42 height 17
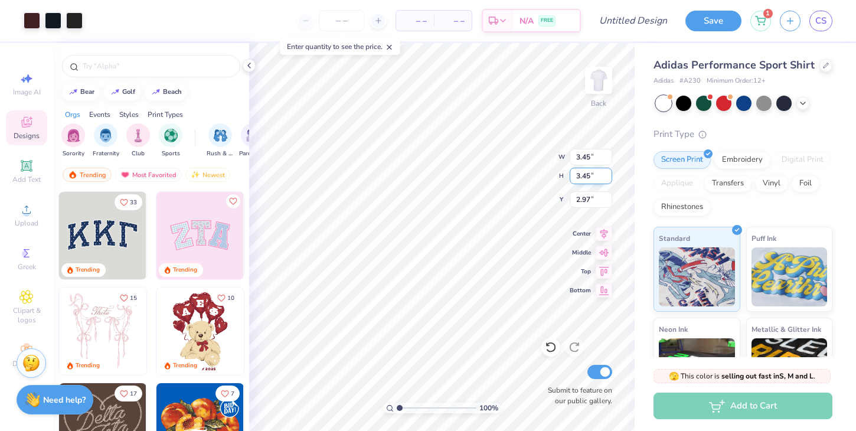
type input "3.45"
click at [610, 172] on input "3.45" at bounding box center [590, 176] width 42 height 17
type input "3.47"
click at [597, 202] on input "2.96" at bounding box center [590, 199] width 42 height 17
click at [608, 196] on input "2.97" at bounding box center [590, 199] width 42 height 17
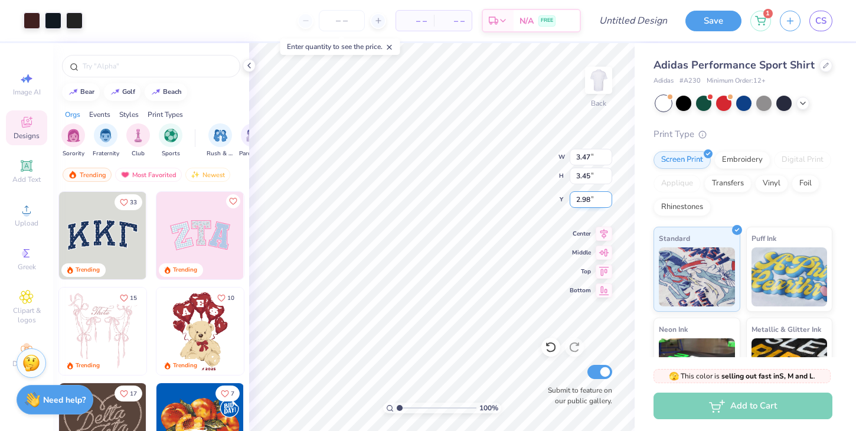
click at [608, 195] on input "2.98" at bounding box center [590, 199] width 42 height 17
click at [608, 195] on input "2.99" at bounding box center [590, 199] width 42 height 17
type input "3"
click at [608, 195] on input "3" at bounding box center [590, 199] width 42 height 17
type input "3.00"
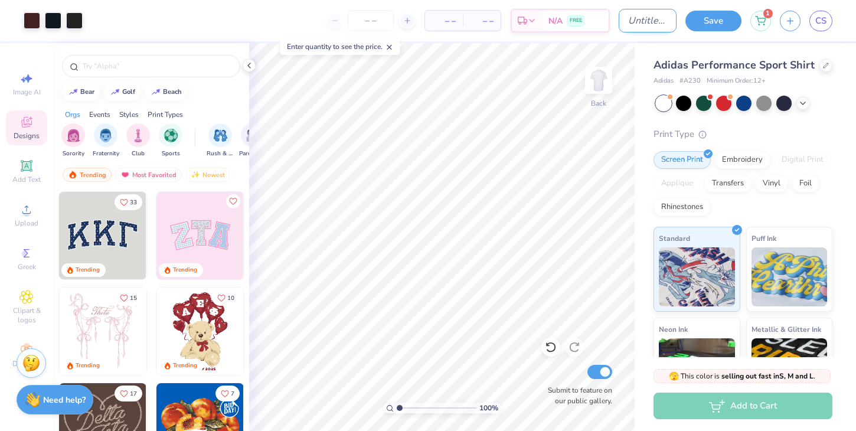
click at [657, 29] on input "Design Title" at bounding box center [647, 21] width 58 height 24
type input "Fall Rush 25"
click at [713, 17] on button "Save" at bounding box center [713, 19] width 56 height 21
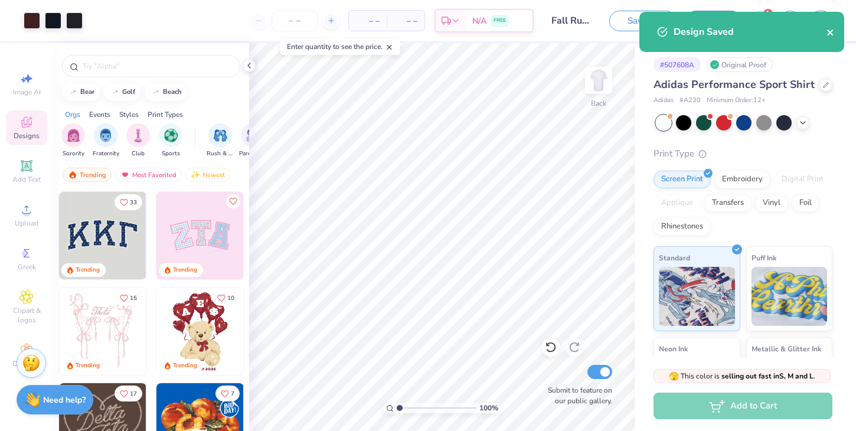
click at [830, 34] on icon "close" at bounding box center [830, 33] width 6 height 6
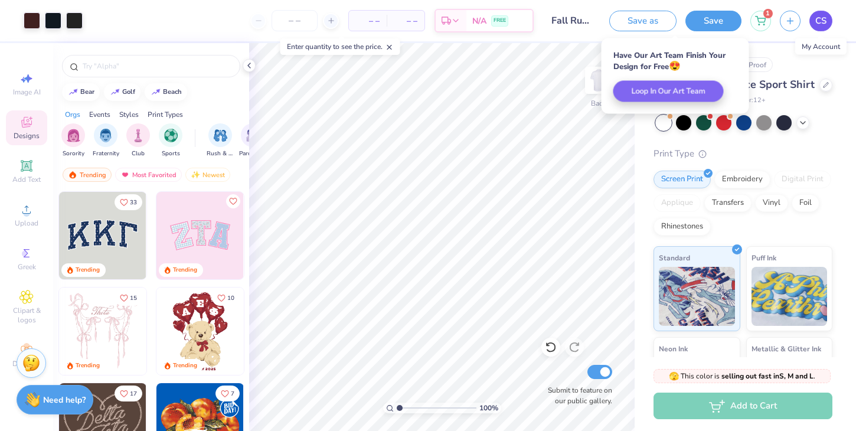
click at [820, 16] on span "CS" at bounding box center [820, 21] width 11 height 14
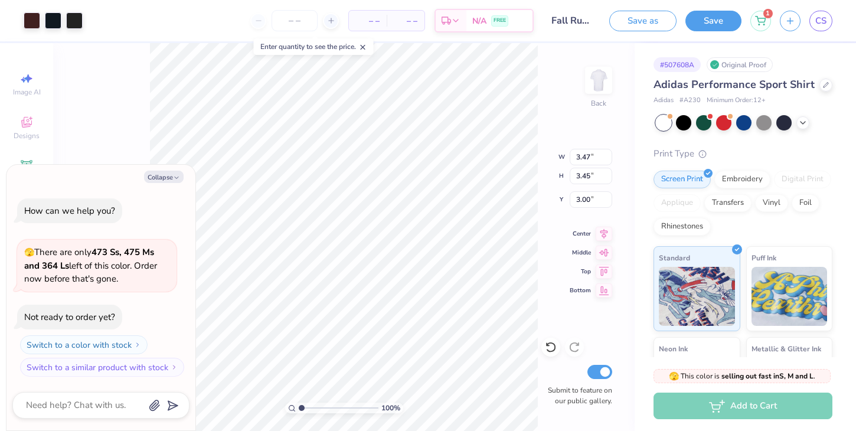
type textarea "x"
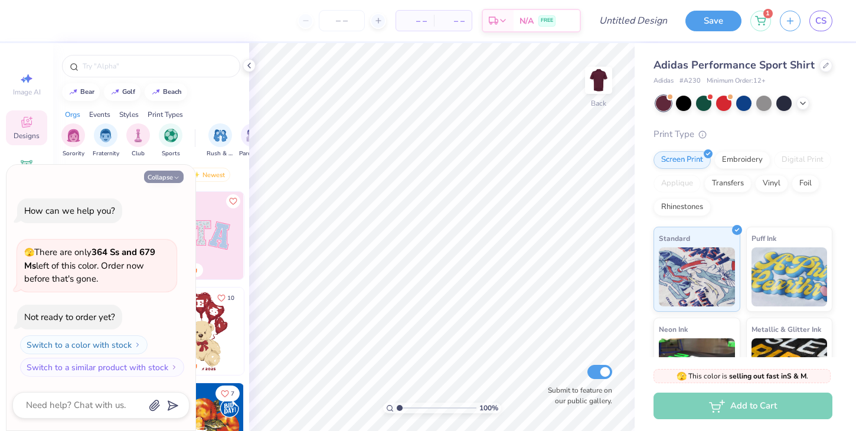
click at [168, 175] on button "Collapse" at bounding box center [164, 177] width 40 height 12
type textarea "x"
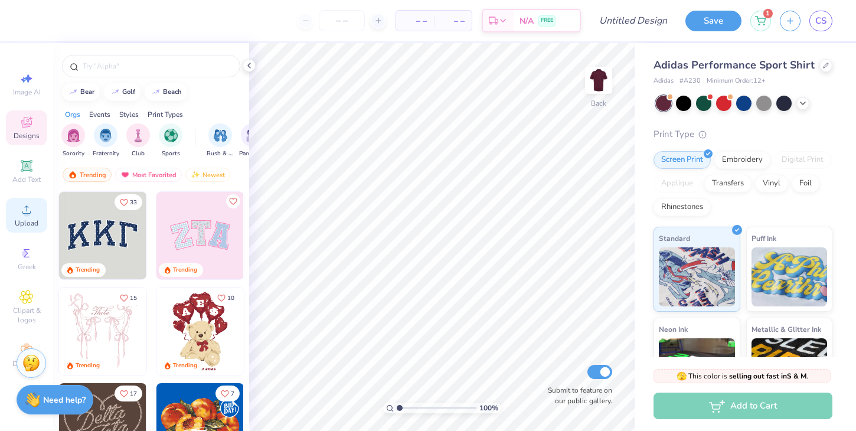
click at [22, 215] on icon at bounding box center [26, 209] width 14 height 14
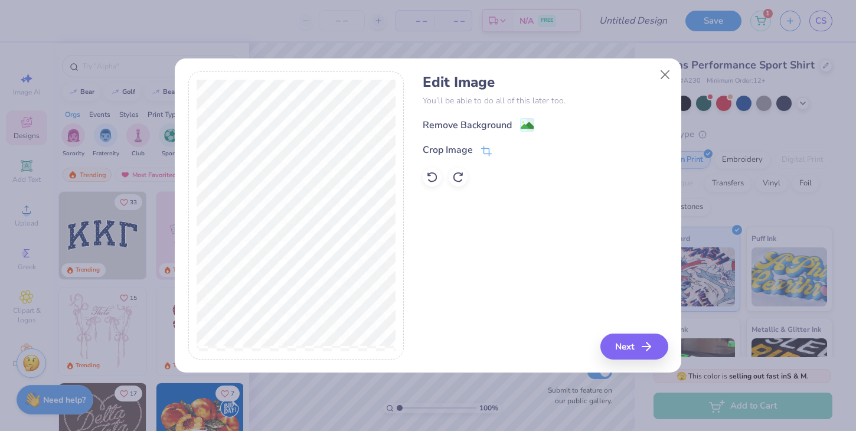
click at [475, 133] on div "Remove Background Crop Image" at bounding box center [544, 151] width 245 height 69
click at [474, 126] on div "Remove Background" at bounding box center [466, 126] width 89 height 14
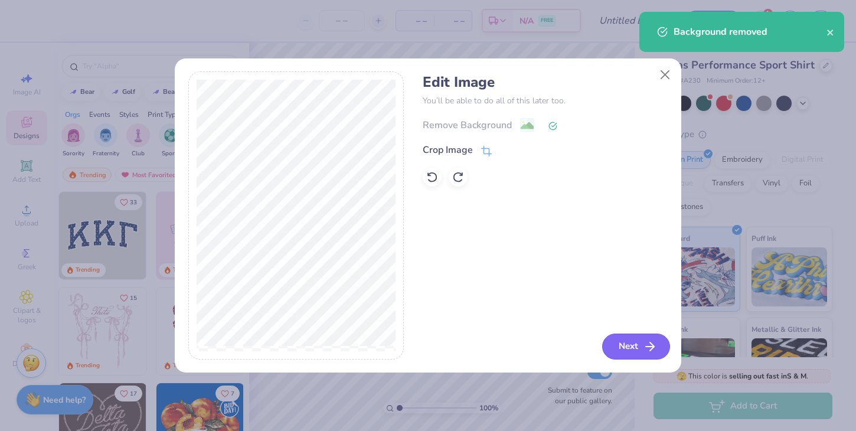
click at [628, 339] on button "Next" at bounding box center [636, 346] width 68 height 26
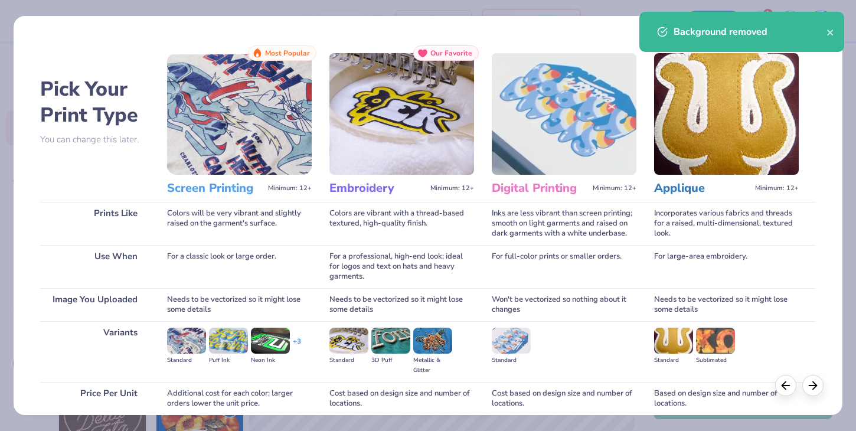
scroll to position [99, 0]
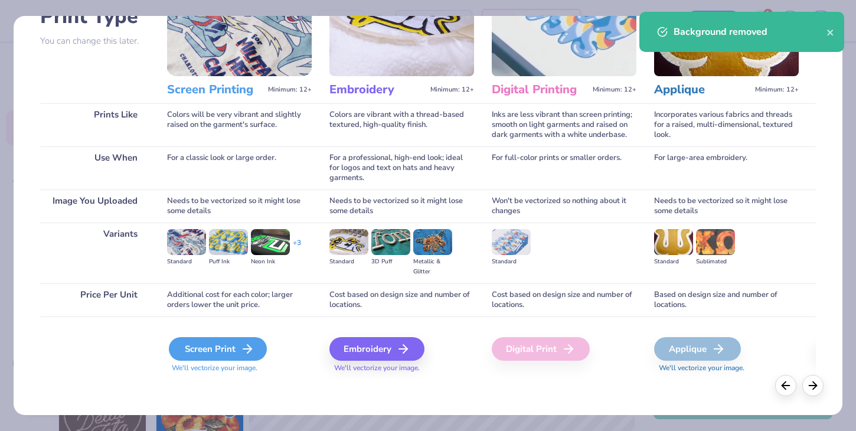
click at [224, 354] on div "Screen Print" at bounding box center [218, 349] width 98 height 24
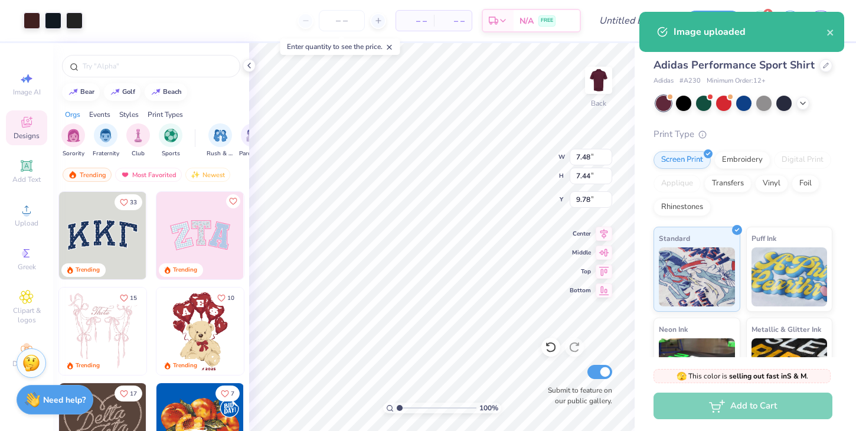
click at [250, 64] on icon at bounding box center [248, 65] width 9 height 9
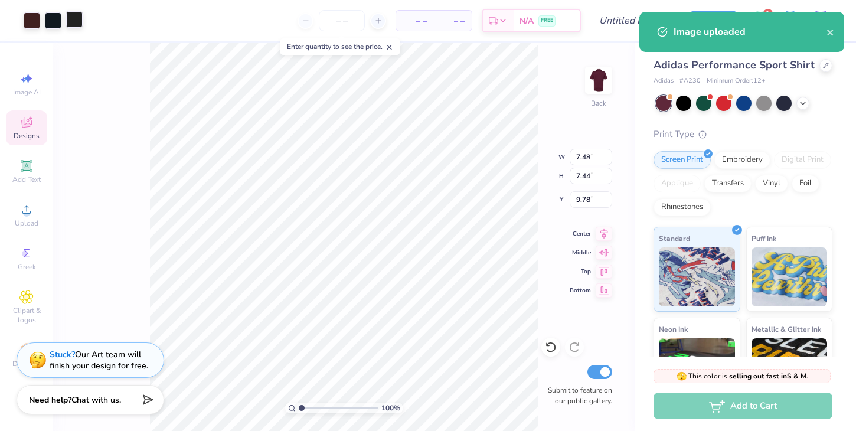
click at [79, 18] on div at bounding box center [74, 19] width 17 height 17
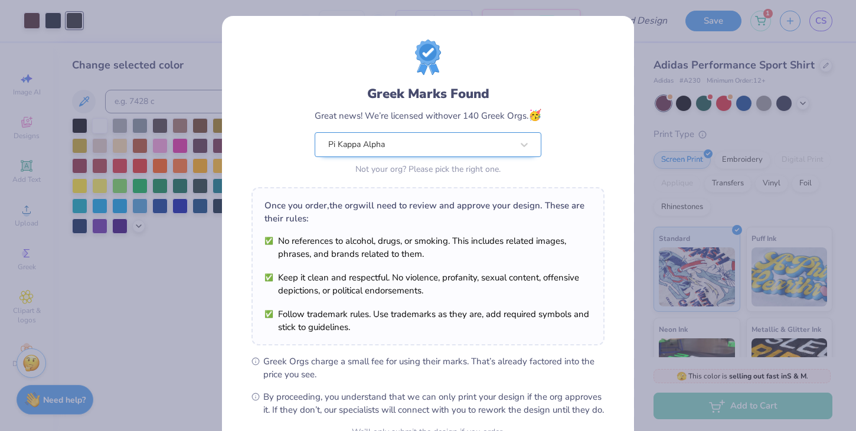
scroll to position [122, 0]
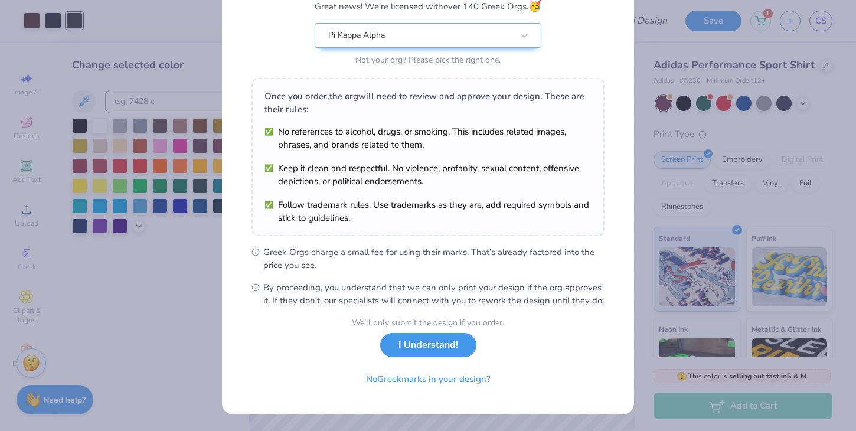
click at [418, 344] on button "I Understand!" at bounding box center [428, 345] width 96 height 24
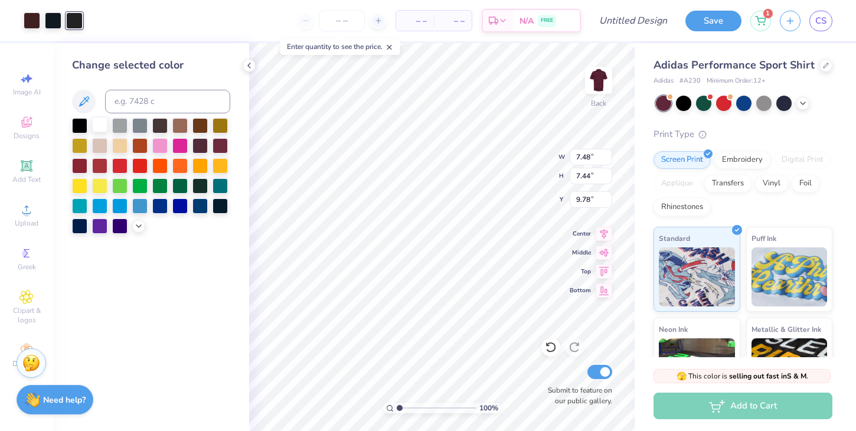
click at [99, 122] on div at bounding box center [99, 124] width 15 height 15
click at [53, 25] on div at bounding box center [53, 19] width 17 height 17
click at [96, 120] on div at bounding box center [99, 124] width 15 height 15
click at [37, 18] on div at bounding box center [32, 19] width 17 height 17
click at [99, 123] on div at bounding box center [99, 124] width 15 height 15
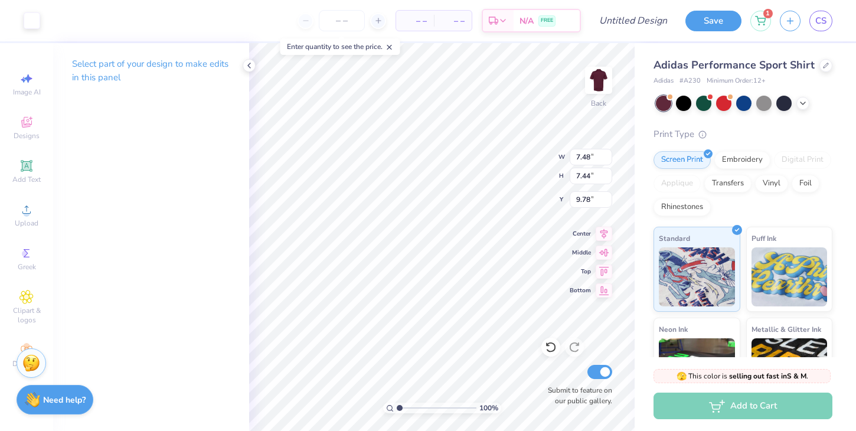
type input "3.00"
click at [566, 154] on div "100 % Back W 1.89 1.89 " H 2.21 2.21 " Y 6.45 6.45 " Center Middle Top Bottom S…" at bounding box center [441, 237] width 385 height 388
click at [591, 153] on input "2.64" at bounding box center [590, 157] width 42 height 17
drag, startPoint x: 591, startPoint y: 153, endPoint x: 574, endPoint y: 152, distance: 17.2
click at [574, 152] on input "2.64" at bounding box center [590, 157] width 42 height 17
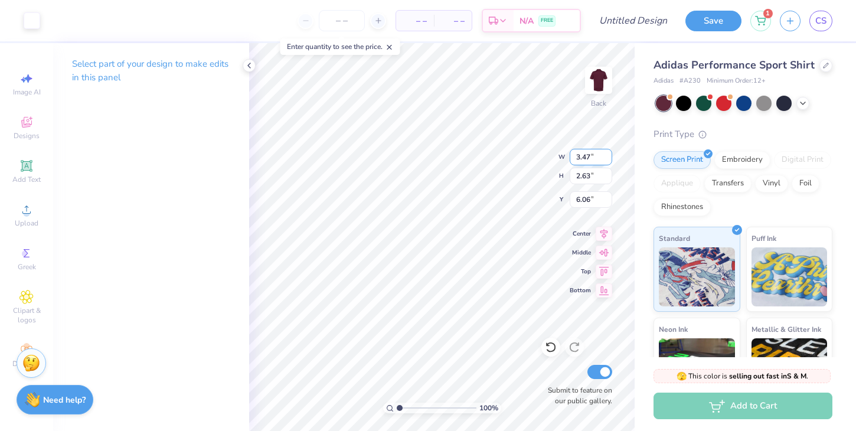
type input "3.47"
type input "3.45"
type input "5.65"
click at [247, 67] on icon at bounding box center [248, 65] width 9 height 9
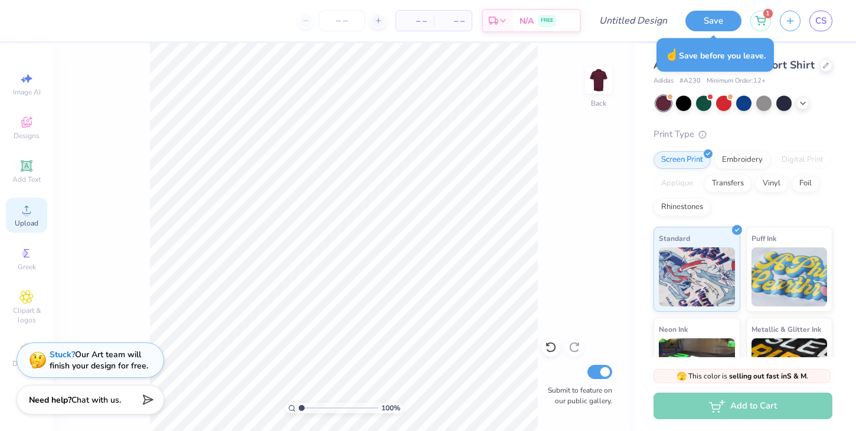
click at [34, 209] on div "Upload" at bounding box center [26, 215] width 41 height 35
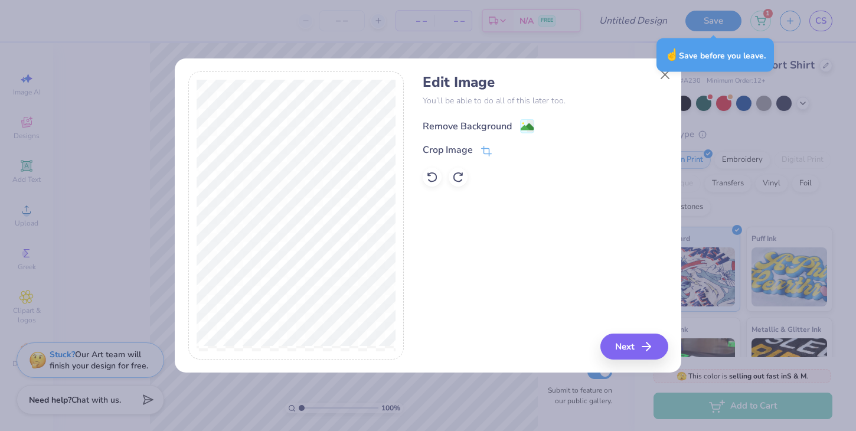
click at [450, 125] on div "Remove Background" at bounding box center [466, 126] width 89 height 14
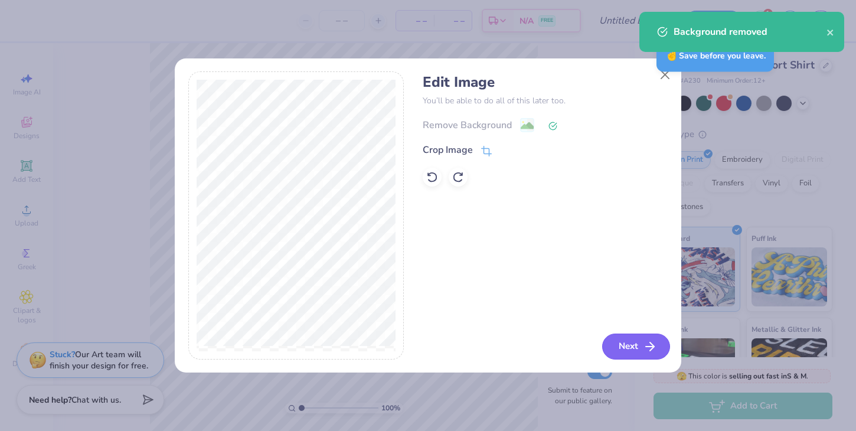
click at [625, 343] on button "Next" at bounding box center [636, 346] width 68 height 26
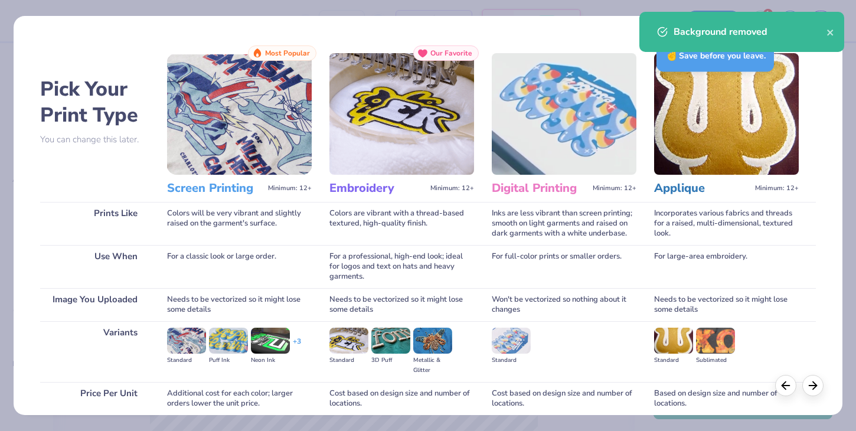
scroll to position [99, 0]
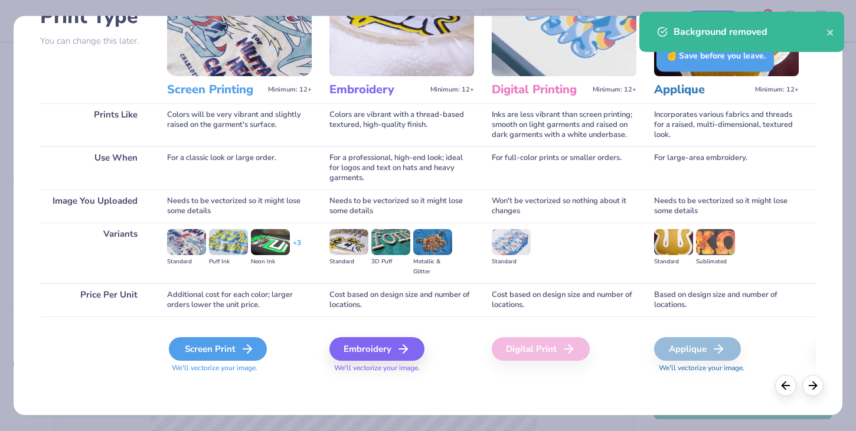
click at [230, 345] on div "Screen Print" at bounding box center [218, 349] width 98 height 24
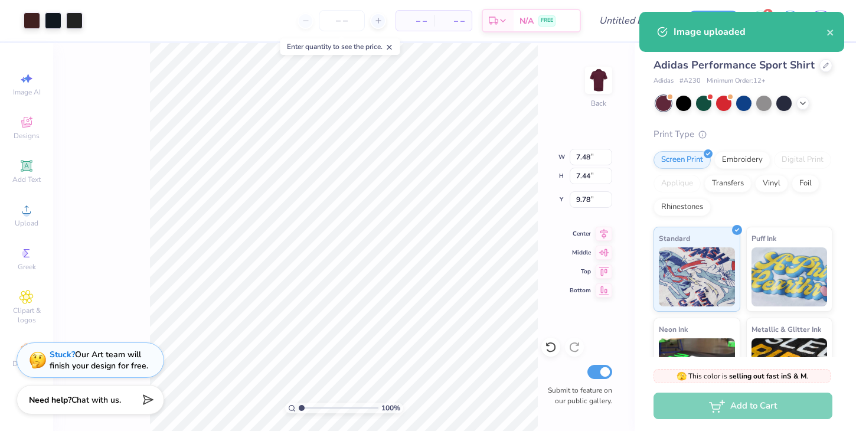
type input "3.00"
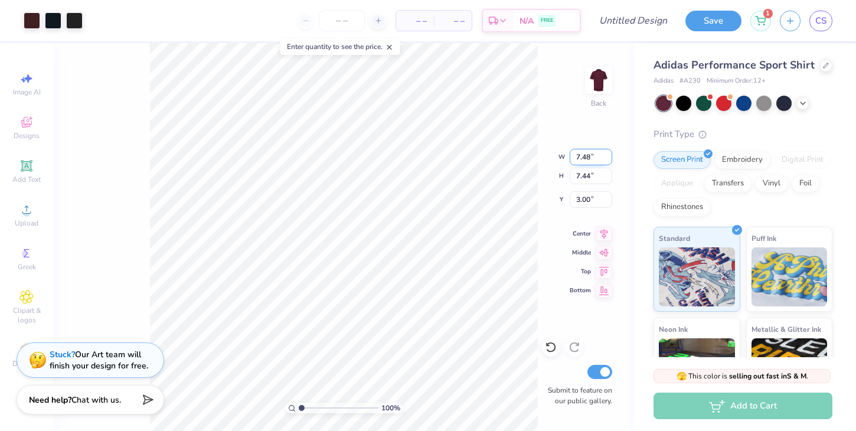
drag, startPoint x: 598, startPoint y: 153, endPoint x: 571, endPoint y: 152, distance: 27.1
click at [571, 152] on input "7.48" at bounding box center [590, 157] width 42 height 17
type input "3.47"
type input "3.45"
type input "4.99"
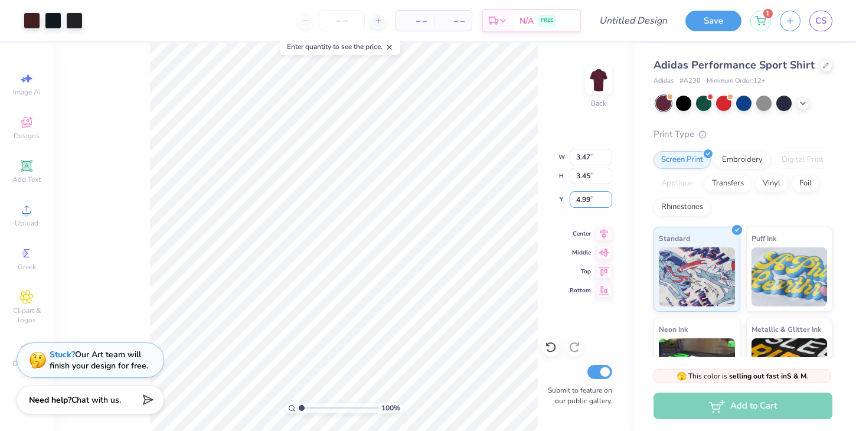
drag, startPoint x: 597, startPoint y: 198, endPoint x: 569, endPoint y: 199, distance: 28.3
click at [569, 198] on div "100 % Back W 3.47 3.47 " H 3.45 3.45 " Y 4.99 4.99 " Center Middle Top Bottom S…" at bounding box center [343, 237] width 581 height 388
drag, startPoint x: 597, startPoint y: 196, endPoint x: 560, endPoint y: 196, distance: 36.6
click at [560, 196] on div "100 % Back W 3.47 3.47 " H 3.45 3.45 " Y 4.99 4.99 " Center Middle Top Bottom S…" at bounding box center [343, 237] width 581 height 388
drag, startPoint x: 594, startPoint y: 202, endPoint x: 576, endPoint y: 199, distance: 18.5
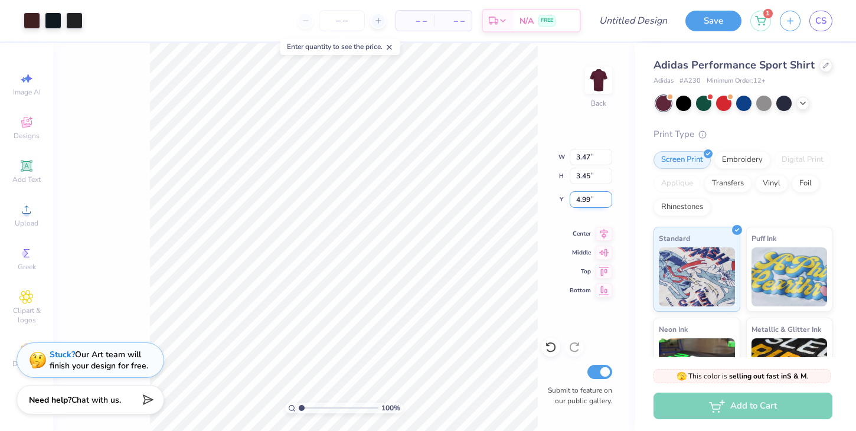
click at [576, 199] on input "4.99" at bounding box center [590, 199] width 42 height 17
type input "3.00"
click at [74, 21] on div at bounding box center [74, 19] width 17 height 17
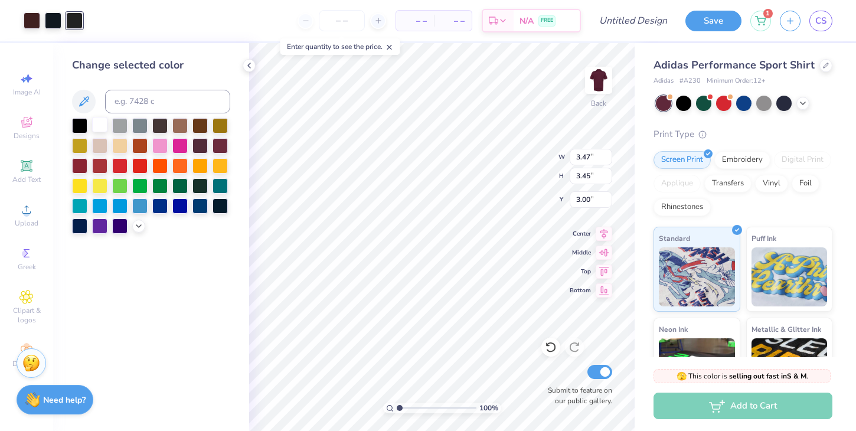
click at [107, 123] on div at bounding box center [99, 124] width 15 height 15
click at [57, 24] on div at bounding box center [53, 19] width 17 height 17
click at [106, 125] on div at bounding box center [99, 124] width 15 height 15
click at [29, 14] on div at bounding box center [32, 19] width 17 height 17
click at [100, 121] on div at bounding box center [99, 124] width 15 height 15
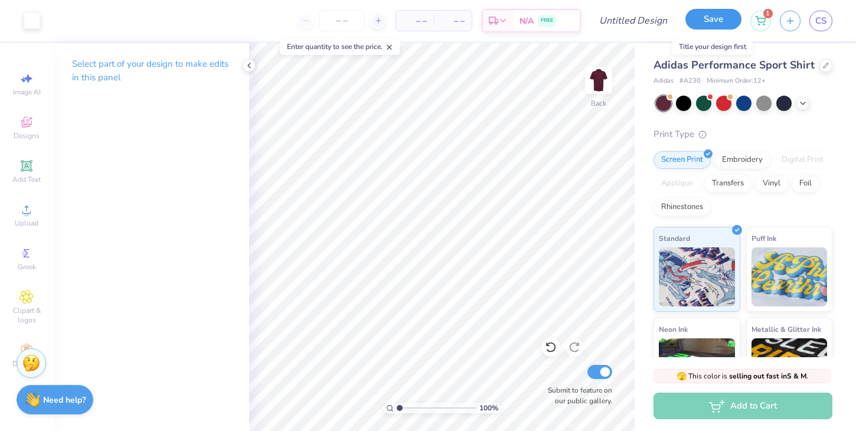
click at [718, 15] on button "Save" at bounding box center [713, 19] width 56 height 21
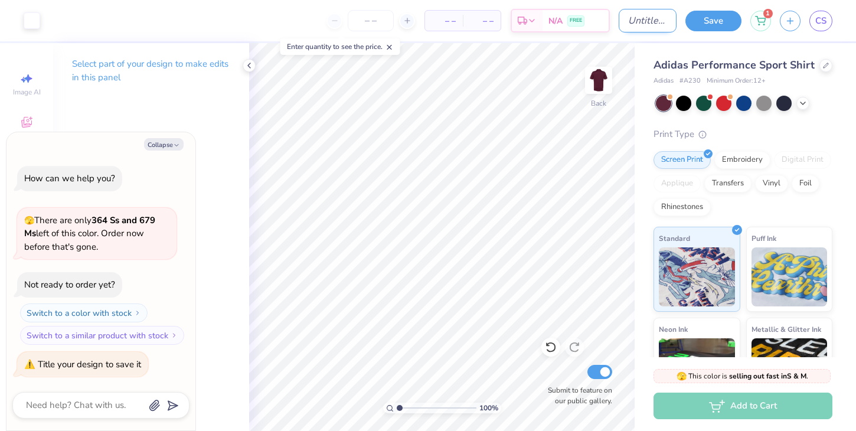
type textarea "x"
click at [648, 17] on input "Design Title" at bounding box center [647, 21] width 58 height 24
type input "Fall Rush 25"
click at [715, 19] on button "Save" at bounding box center [713, 19] width 56 height 21
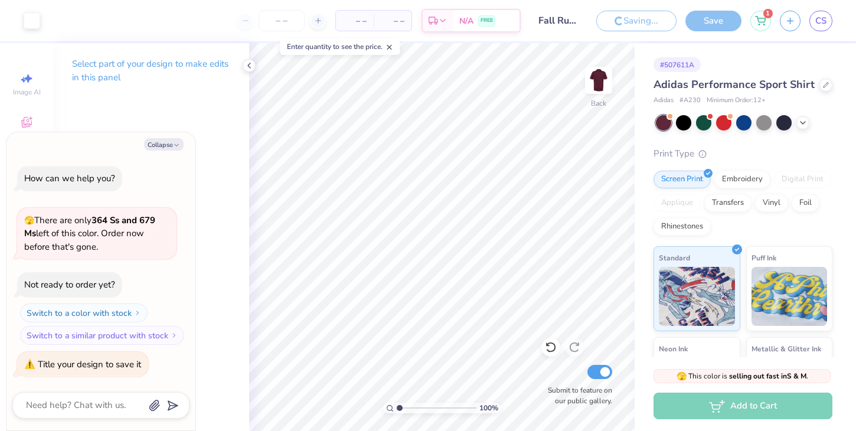
type textarea "x"
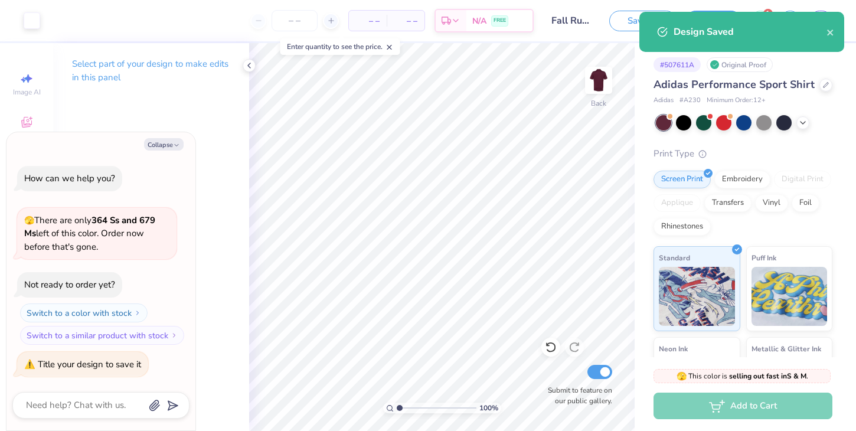
click at [837, 35] on div "Design Saved" at bounding box center [741, 32] width 205 height 40
click at [834, 35] on icon "close" at bounding box center [830, 32] width 8 height 9
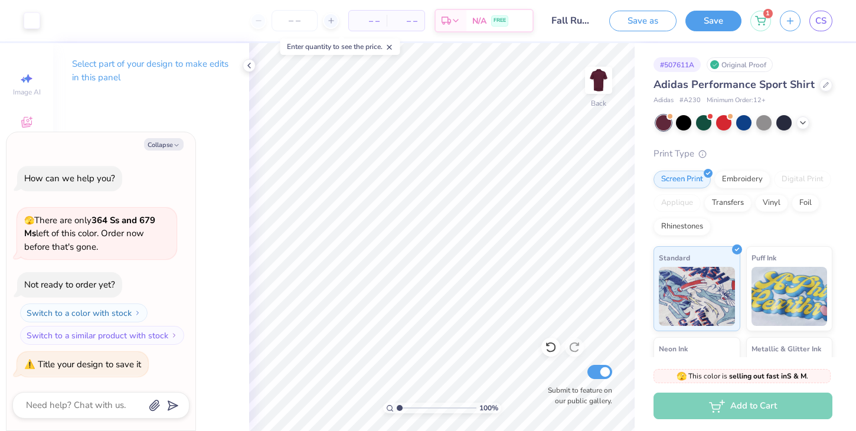
click at [825, 14] on div "Design Saved" at bounding box center [741, 11] width 209 height 5
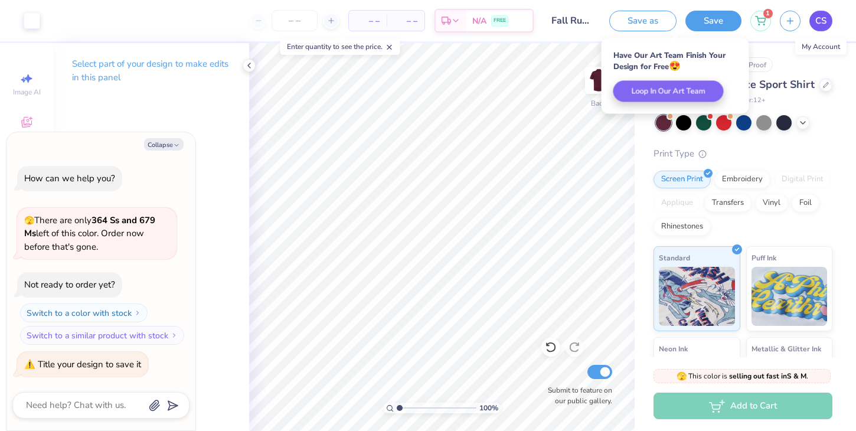
click at [824, 19] on span "CS" at bounding box center [820, 21] width 11 height 14
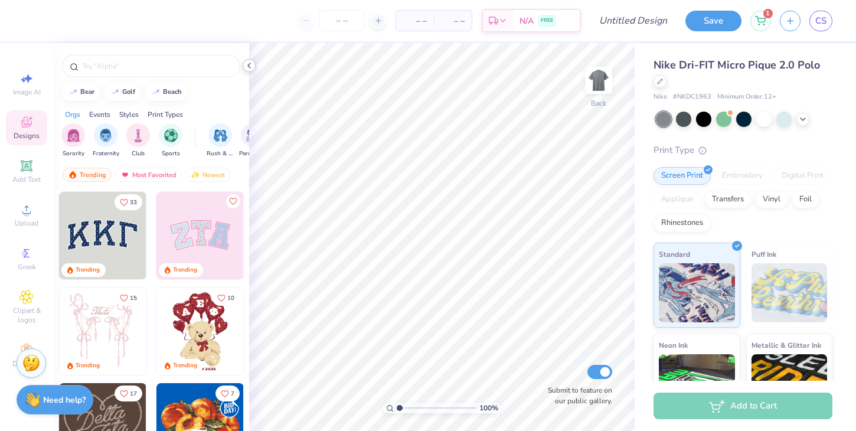
click at [250, 61] on icon at bounding box center [248, 65] width 9 height 9
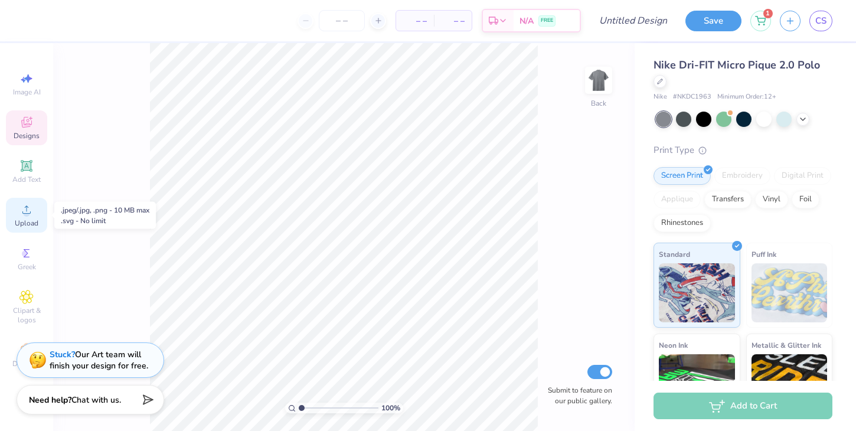
click at [37, 218] on span "Upload" at bounding box center [27, 222] width 24 height 9
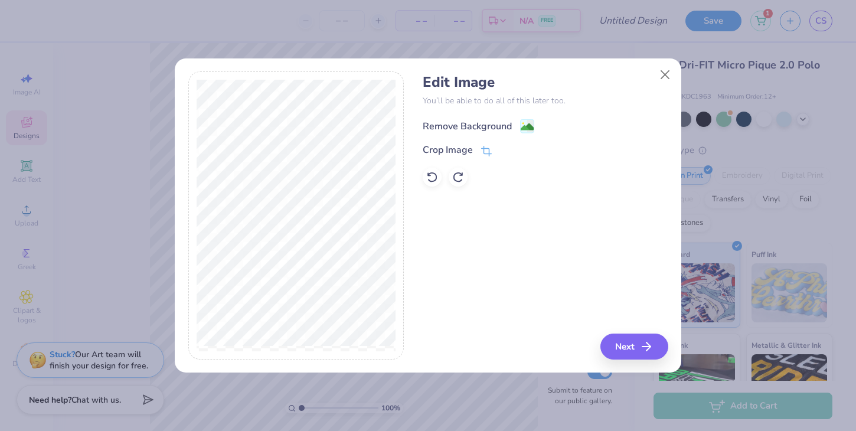
click at [506, 129] on div "Remove Background" at bounding box center [466, 126] width 89 height 14
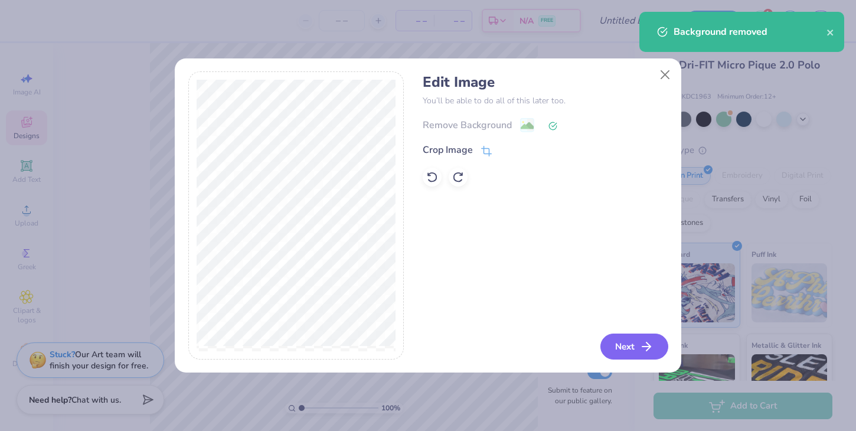
click at [634, 348] on button "Next" at bounding box center [634, 346] width 68 height 26
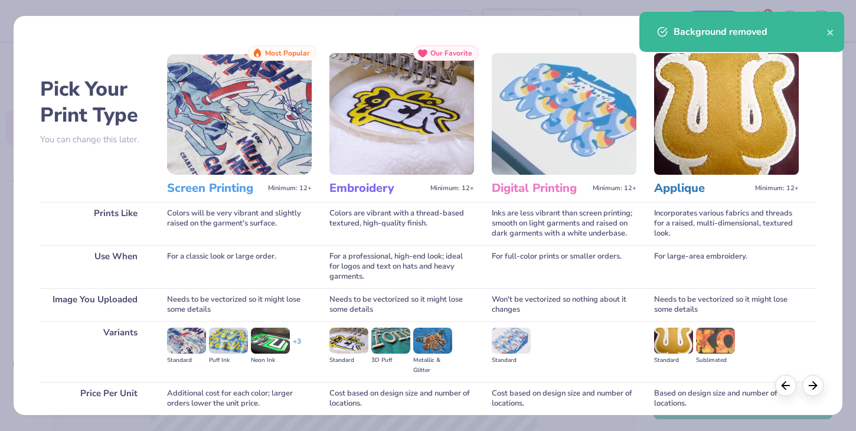
scroll to position [99, 0]
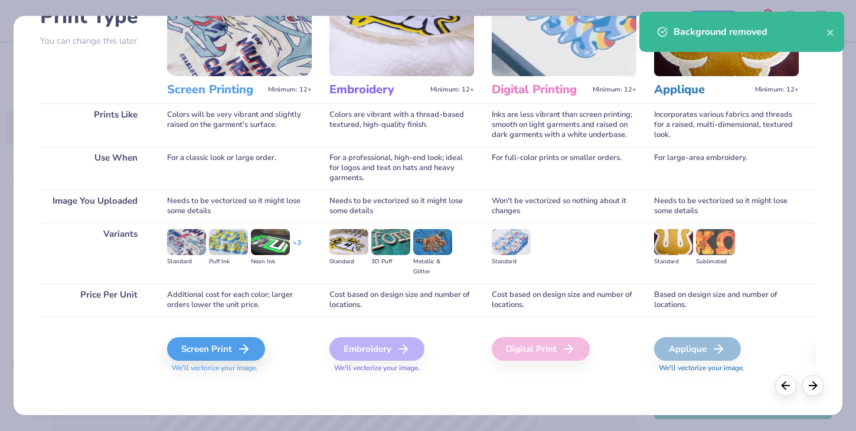
click at [230, 363] on span "We'll vectorize your image." at bounding box center [239, 368] width 145 height 10
click at [226, 348] on div "Screen Print" at bounding box center [218, 349] width 98 height 24
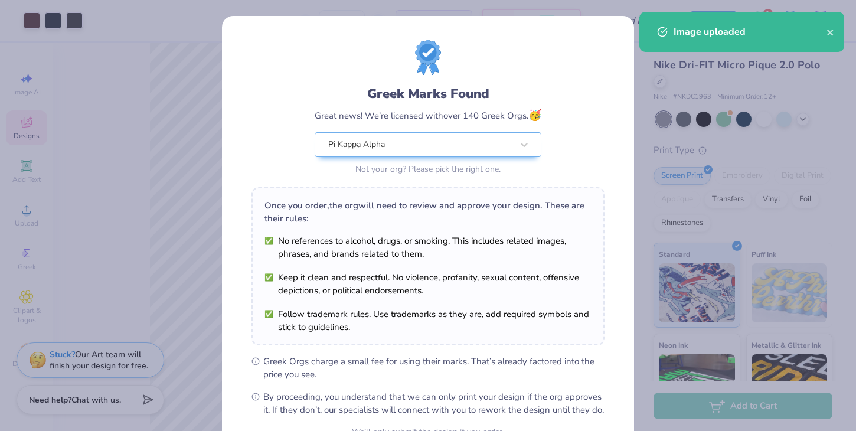
click at [389, 212] on body "Art colors – – Per Item – – Total Est. Delivery N/A FREE Design Title Save 1 CS…" at bounding box center [428, 215] width 856 height 431
type input "3.00"
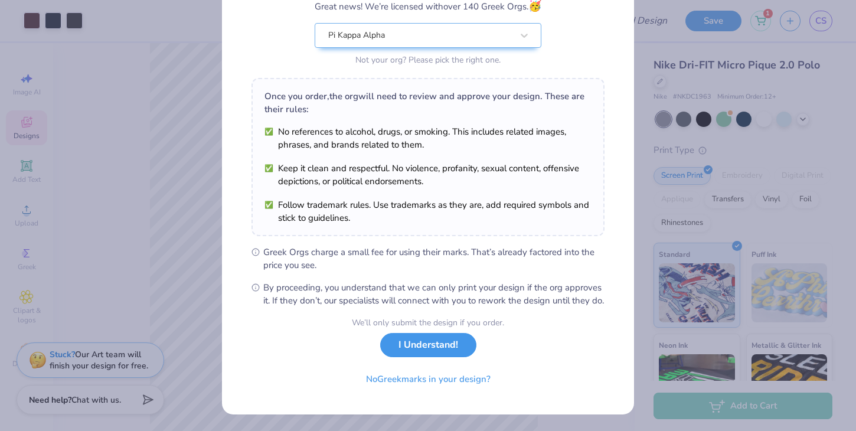
click at [437, 343] on button "I Understand!" at bounding box center [428, 345] width 96 height 24
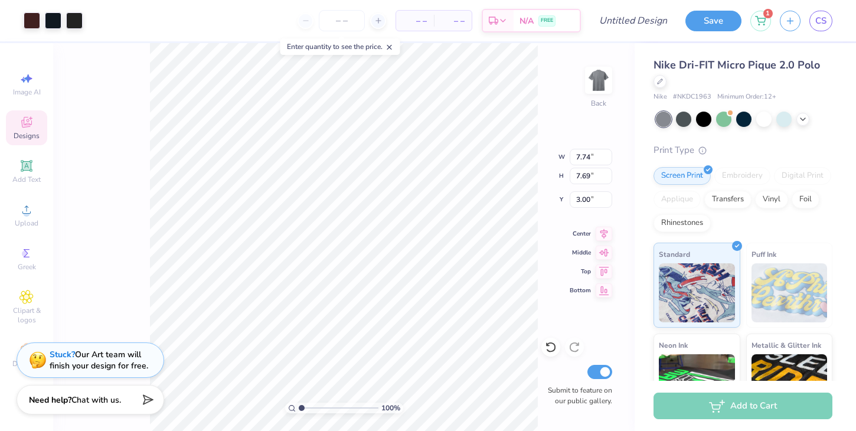
scroll to position [0, 0]
click at [589, 157] on input "7.74" at bounding box center [590, 157] width 42 height 17
drag, startPoint x: 592, startPoint y: 157, endPoint x: 551, endPoint y: 154, distance: 42.0
click at [551, 154] on div "100 % Back W 7.74 7.74 " H 7.69 7.69 " Y 3.00 3.00 " Center Middle Top Bottom S…" at bounding box center [343, 237] width 581 height 388
drag, startPoint x: 598, startPoint y: 153, endPoint x: 566, endPoint y: 153, distance: 31.9
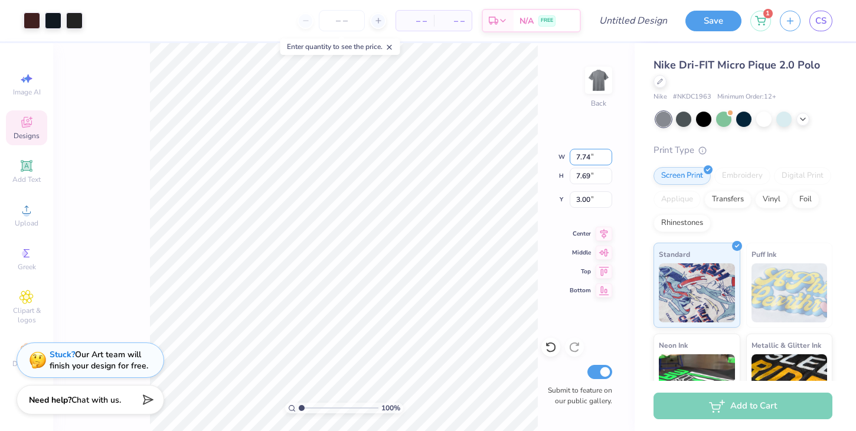
click at [566, 153] on div "100 % Back W 7.74 7.74 " H 7.69 7.69 " Y 3.00 3.00 " Center Middle Top Bottom S…" at bounding box center [343, 237] width 581 height 388
drag, startPoint x: 595, startPoint y: 158, endPoint x: 576, endPoint y: 158, distance: 18.9
click at [576, 158] on input "7.74" at bounding box center [590, 157] width 42 height 17
type input "3.47"
type input "3.45"
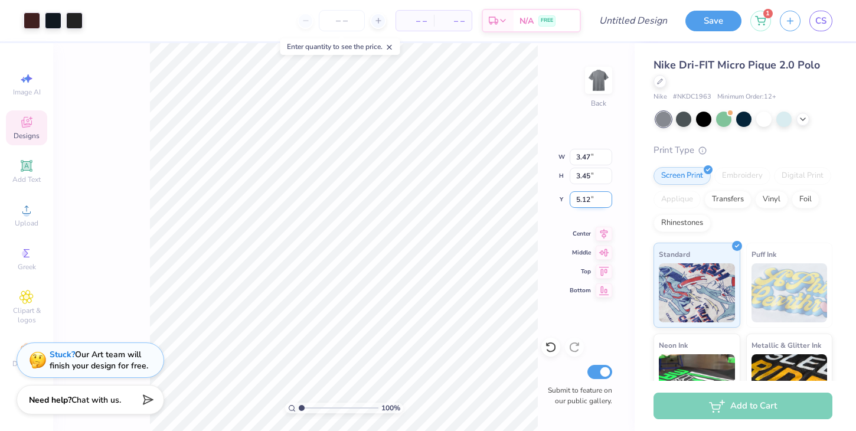
drag, startPoint x: 598, startPoint y: 195, endPoint x: 571, endPoint y: 195, distance: 27.7
click at [571, 195] on input "5.12" at bounding box center [590, 199] width 42 height 17
type input "3.00"
click at [72, 24] on div at bounding box center [74, 19] width 17 height 17
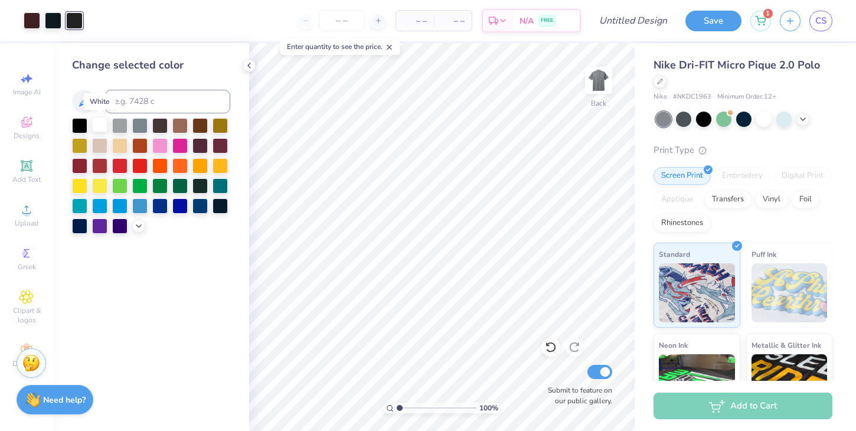
click at [99, 124] on div at bounding box center [99, 124] width 15 height 15
click at [55, 18] on div at bounding box center [53, 19] width 17 height 17
click at [99, 118] on div at bounding box center [99, 124] width 15 height 15
click at [31, 12] on div at bounding box center [32, 19] width 17 height 17
click at [99, 123] on div at bounding box center [99, 124] width 15 height 15
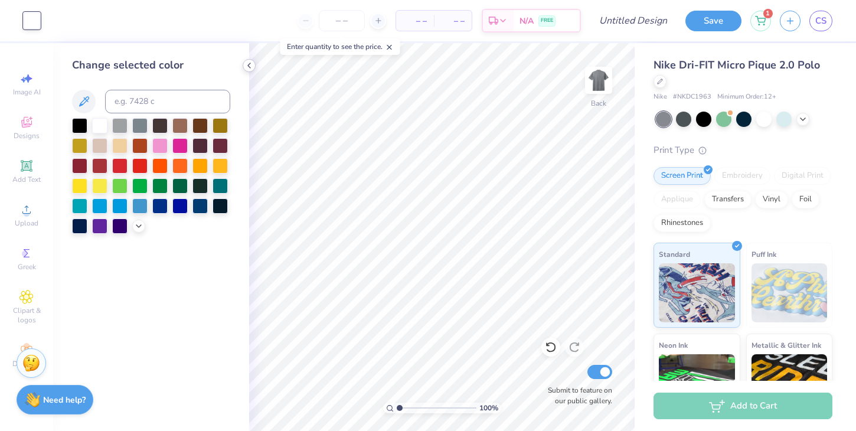
click at [255, 67] on div at bounding box center [249, 65] width 13 height 13
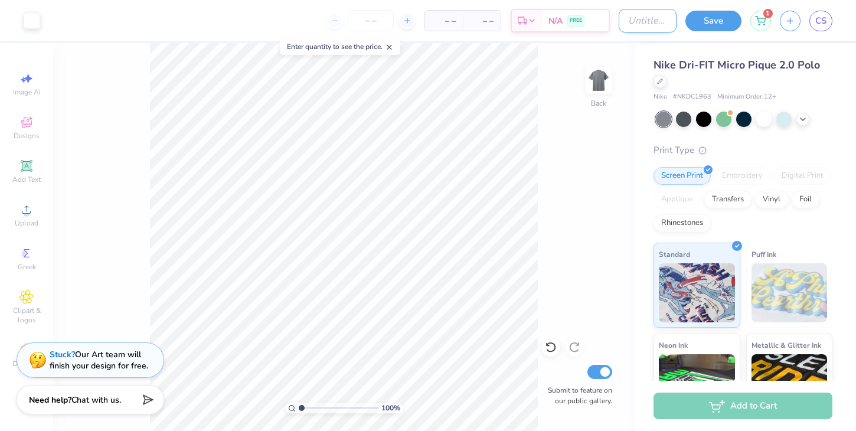
click at [638, 27] on input "Design Title" at bounding box center [647, 21] width 58 height 24
type input "Fall Rush 25"
click at [709, 12] on button "Save" at bounding box center [713, 19] width 56 height 21
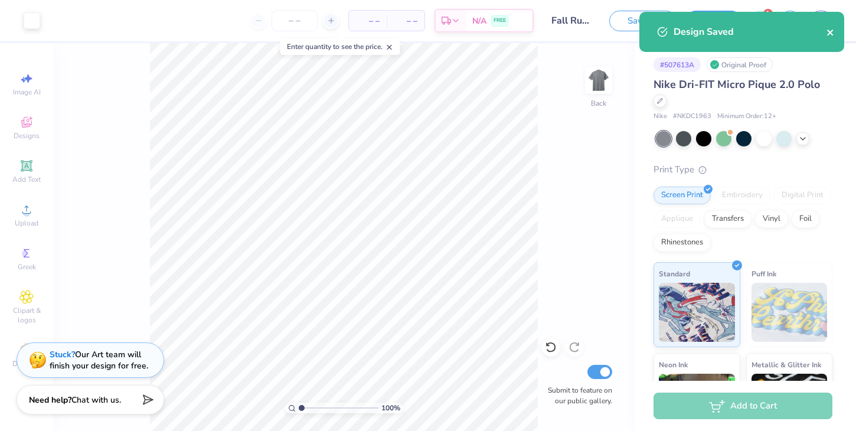
click at [832, 28] on icon "close" at bounding box center [830, 32] width 8 height 9
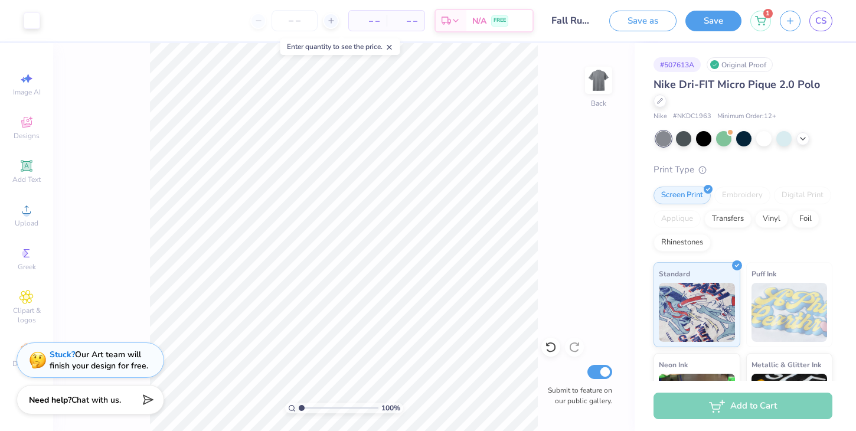
click at [818, 23] on div "Art colors – – Per Item – – Total Est. Delivery N/A FREE Design Title Fall Rush…" at bounding box center [428, 215] width 856 height 431
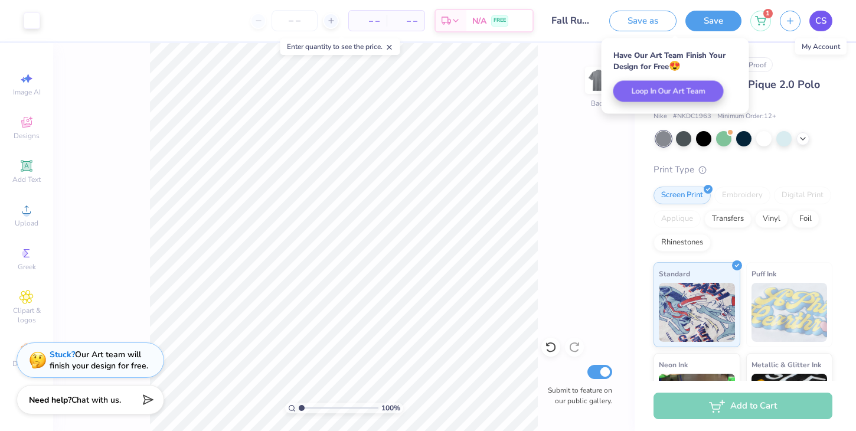
click at [820, 20] on span "CS" at bounding box center [820, 21] width 11 height 14
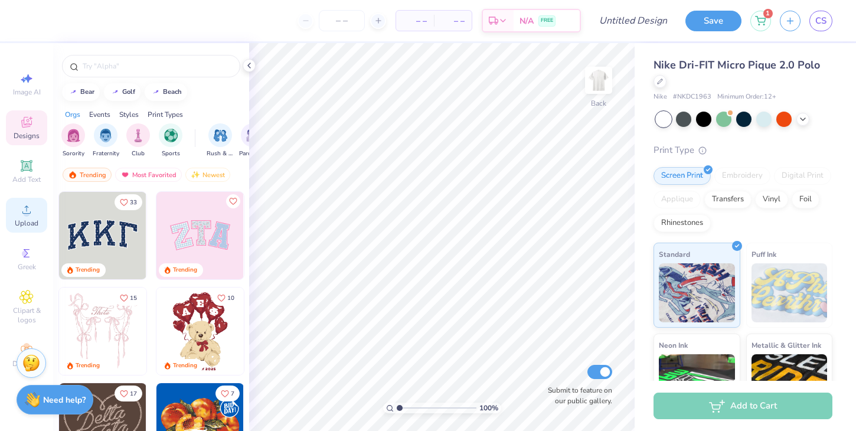
click at [24, 209] on icon at bounding box center [26, 209] width 14 height 14
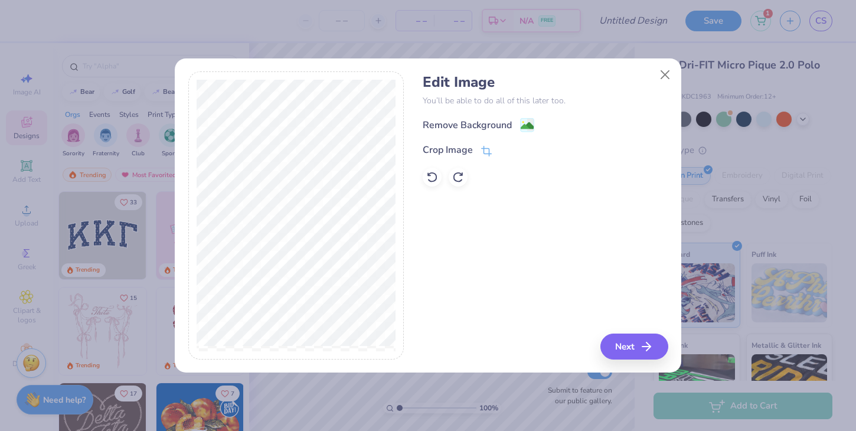
click at [462, 116] on div "Edit Image You’ll be able to do all of this later too. Remove Background Crop I…" at bounding box center [544, 130] width 245 height 113
click at [461, 120] on div "Remove Background" at bounding box center [466, 126] width 89 height 14
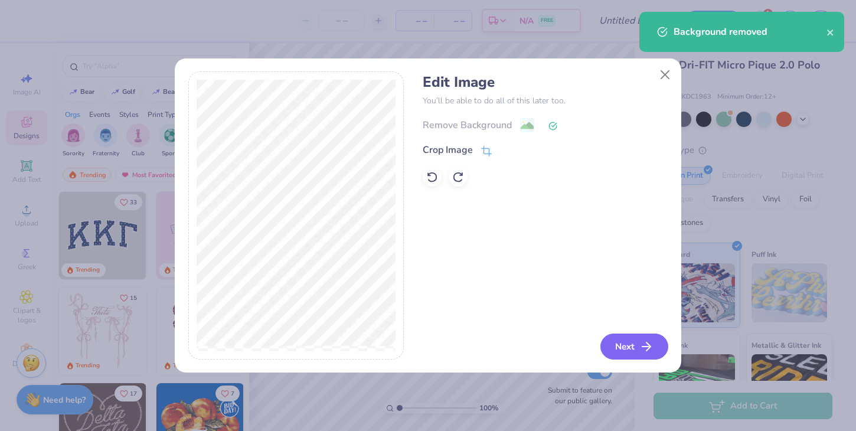
click at [635, 345] on button "Next" at bounding box center [634, 346] width 68 height 26
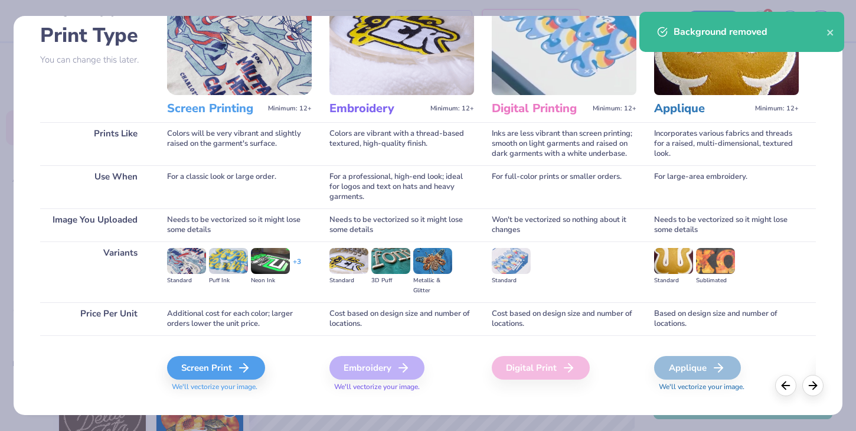
scroll to position [99, 0]
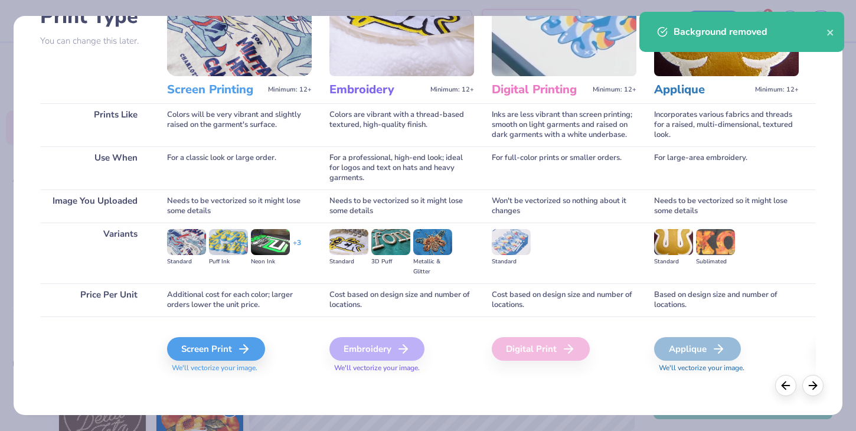
click at [181, 363] on span "We'll vectorize your image." at bounding box center [239, 368] width 145 height 10
click at [189, 356] on div "Screen Print" at bounding box center [218, 349] width 98 height 24
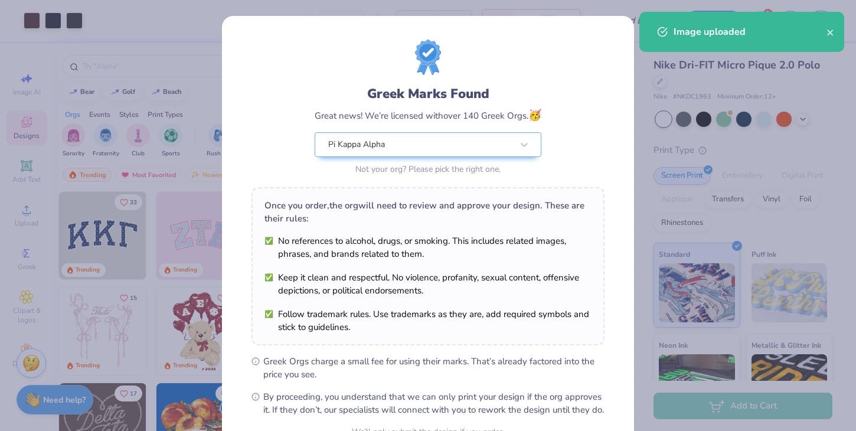
drag, startPoint x: 410, startPoint y: 212, endPoint x: 427, endPoint y: 249, distance: 40.7
click at [428, 249] on ul "No references to alcohol, drugs, or smoking. This includes related images, phra…" at bounding box center [427, 283] width 327 height 99
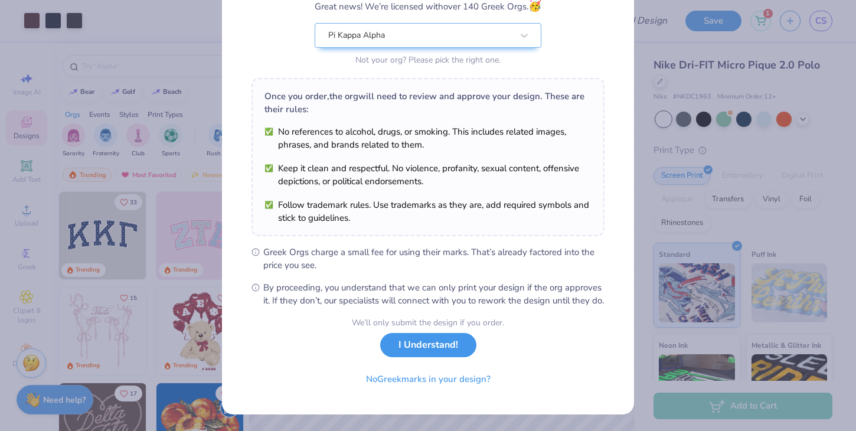
click at [434, 343] on button "I Understand!" at bounding box center [428, 345] width 96 height 24
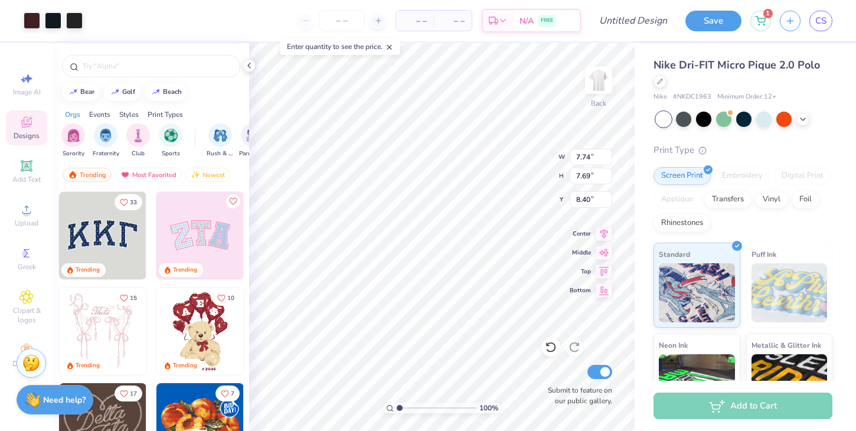
scroll to position [0, 0]
type input "4.30"
type input "4.15"
type input "4.12"
type input "3.00"
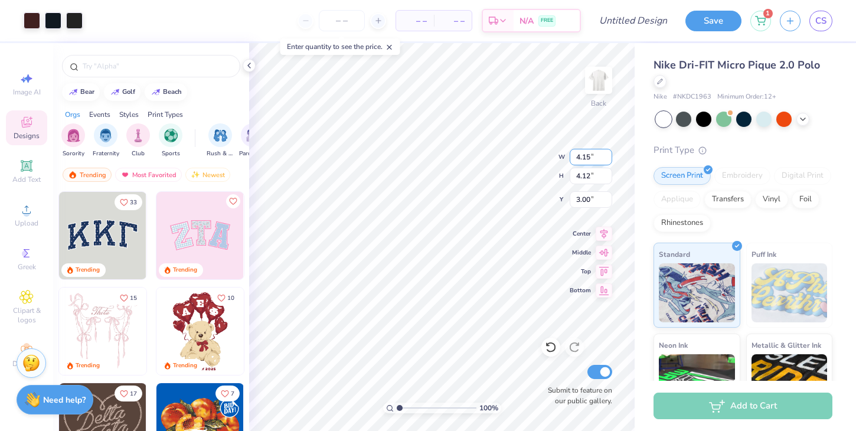
click at [564, 153] on div "100 % Back W 4.15 4.15 " H 4.12 4.12 " Y 3.00 3.00 " Center Middle Top Bottom S…" at bounding box center [441, 237] width 385 height 388
drag, startPoint x: 597, startPoint y: 153, endPoint x: 576, endPoint y: 152, distance: 21.3
click at [576, 152] on input "4.15" at bounding box center [590, 157] width 42 height 17
type input "3.47"
type input "3.45"
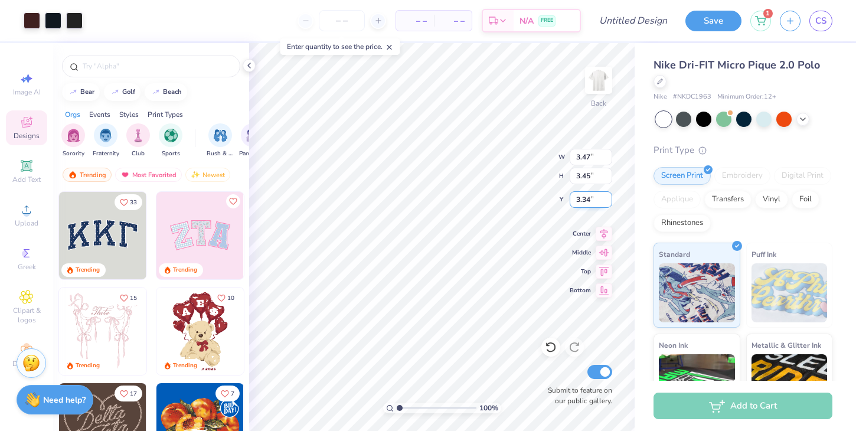
drag, startPoint x: 595, startPoint y: 194, endPoint x: 574, endPoint y: 195, distance: 21.3
click at [574, 195] on input "3.34" at bounding box center [590, 199] width 42 height 17
type input "3.00"
click at [654, 34] on div "Design Title" at bounding box center [632, 20] width 87 height 41
click at [647, 30] on input "Design Title" at bounding box center [647, 21] width 58 height 24
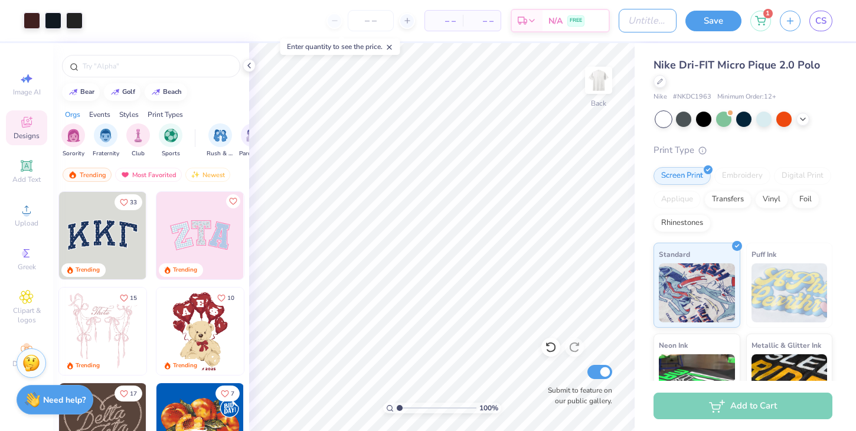
type input "Fall Rush 25"
click at [717, 13] on button "Save" at bounding box center [713, 19] width 56 height 21
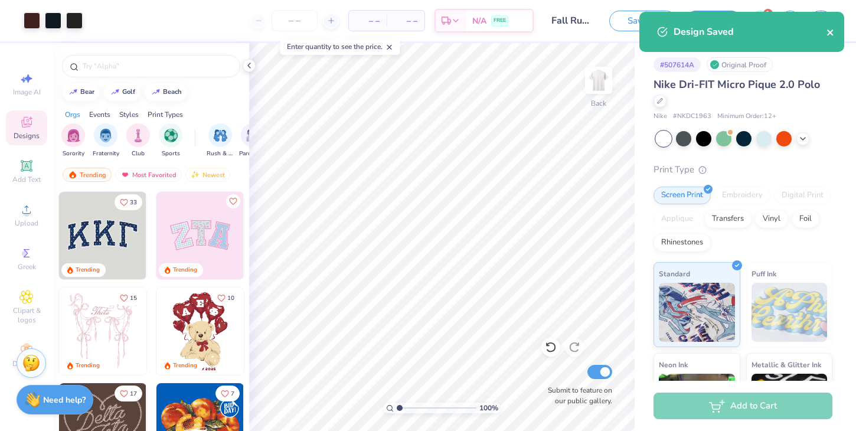
click at [827, 30] on icon "close" at bounding box center [830, 32] width 8 height 9
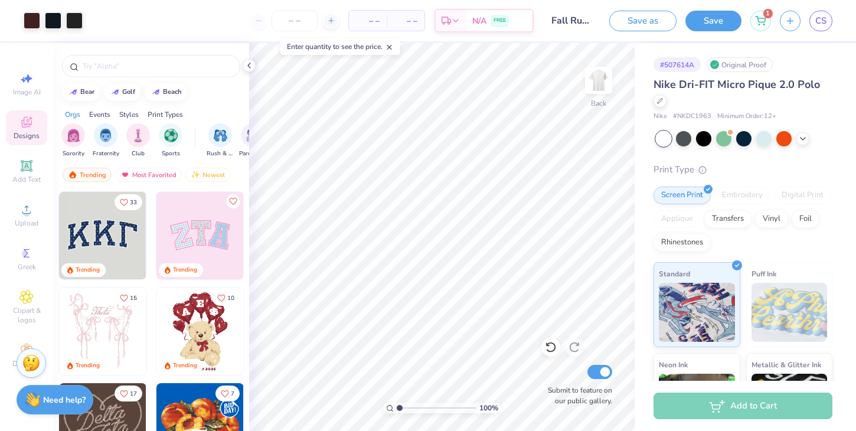
click at [820, 22] on div "Design Saved" at bounding box center [741, 36] width 209 height 54
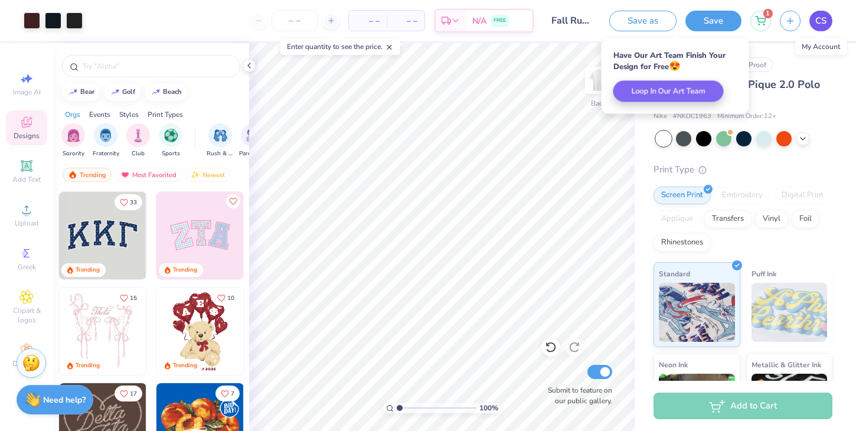
click at [818, 19] on span "CS" at bounding box center [820, 21] width 11 height 14
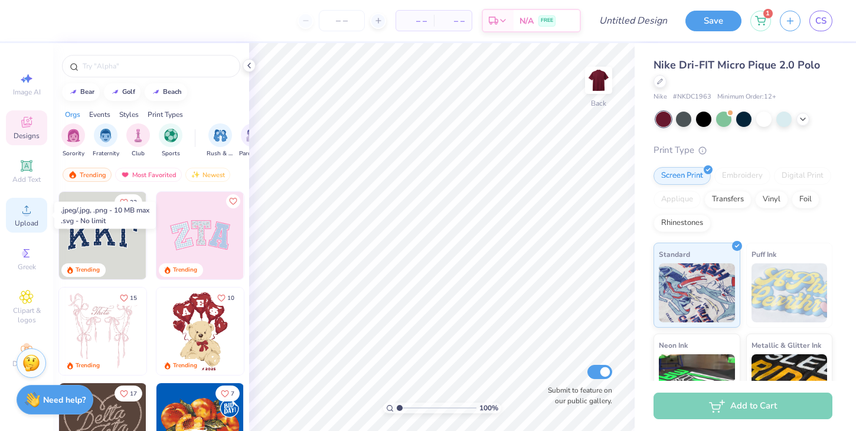
click at [38, 218] on span "Upload" at bounding box center [27, 222] width 24 height 9
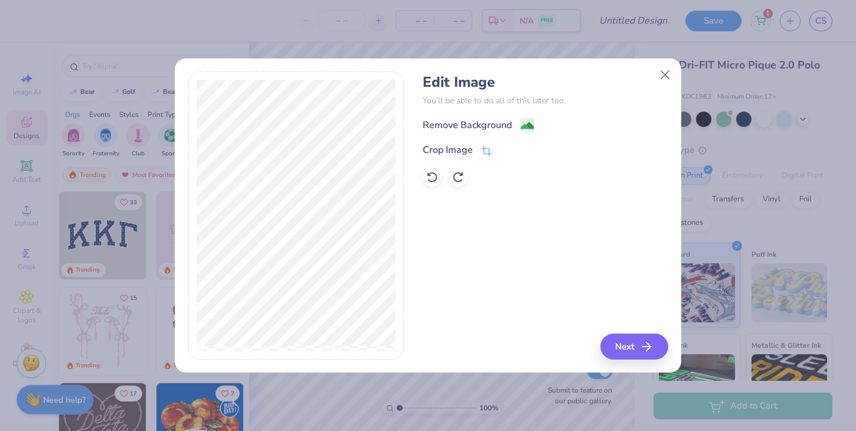
click at [486, 113] on div "Edit Image You’ll be able to do all of this later too. Remove Background Crop I…" at bounding box center [544, 130] width 245 height 113
click at [484, 120] on div "Remove Background" at bounding box center [466, 126] width 89 height 14
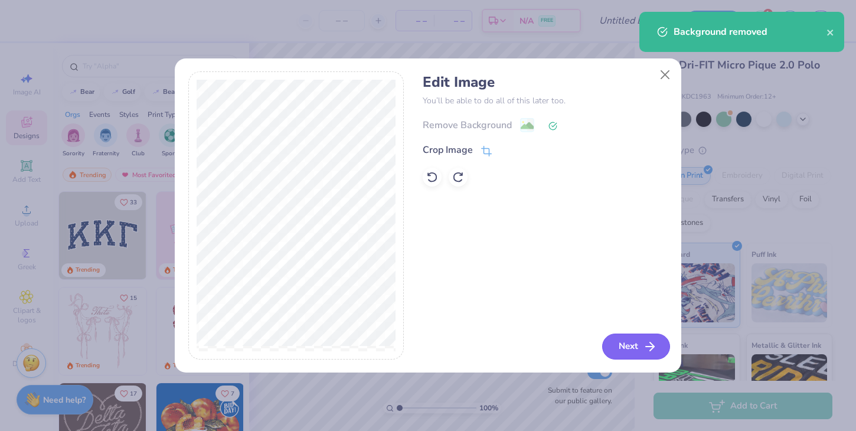
click at [634, 346] on button "Next" at bounding box center [636, 346] width 68 height 26
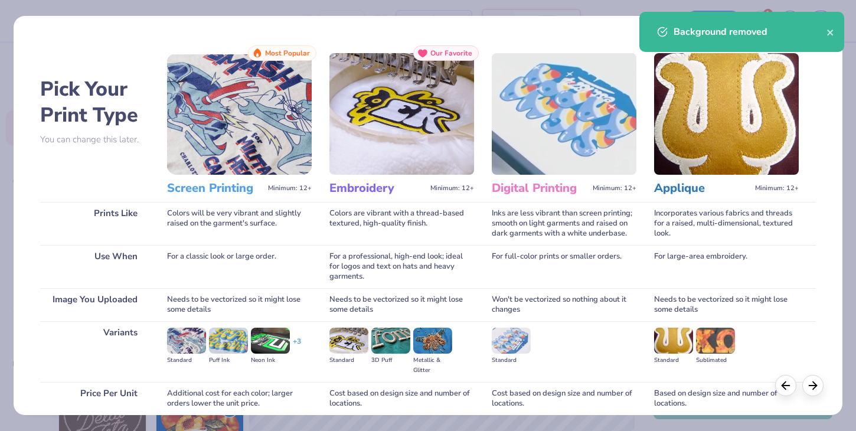
scroll to position [99, 0]
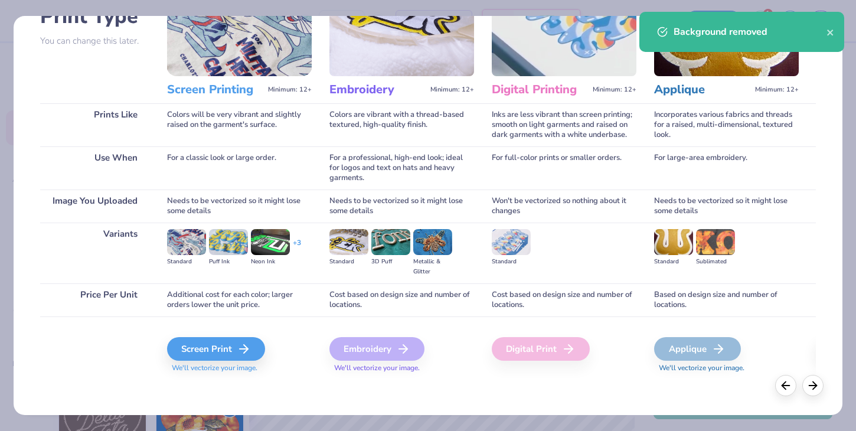
click at [225, 363] on span "We'll vectorize your image." at bounding box center [239, 368] width 145 height 10
click at [232, 352] on div "Screen Print" at bounding box center [218, 349] width 98 height 24
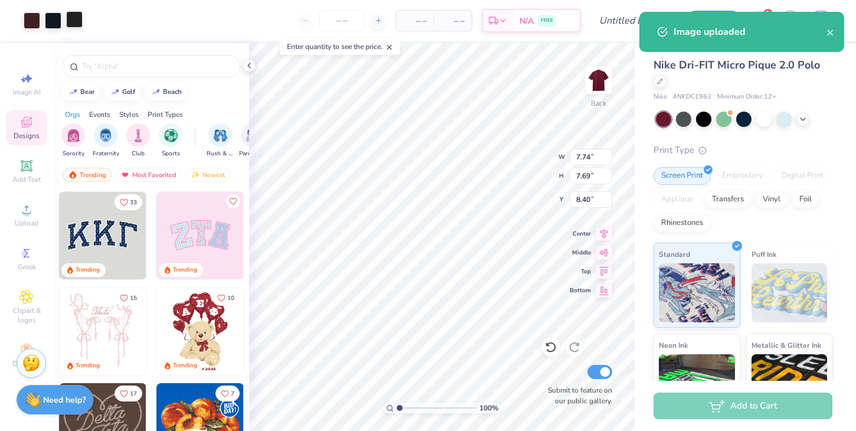
click at [79, 22] on div at bounding box center [74, 19] width 17 height 17
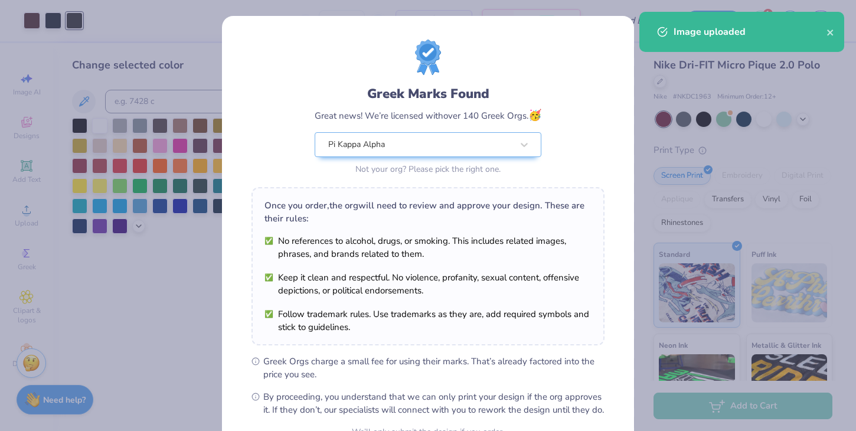
click at [93, 91] on div "Greek Marks Found Great news! We’re licensed with over 140 Greek Orgs. 🥳 Pi Kap…" at bounding box center [428, 215] width 856 height 431
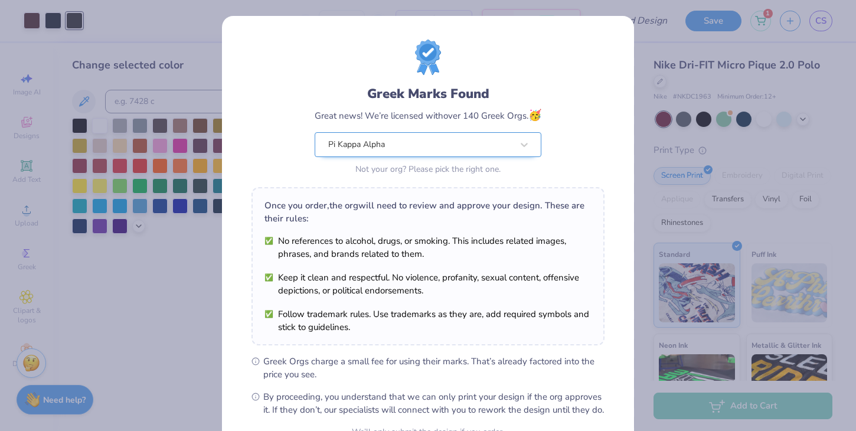
scroll to position [122, 0]
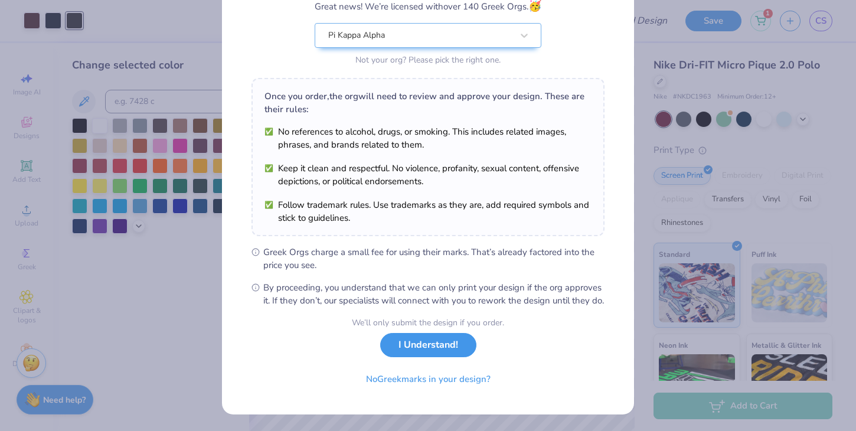
click at [434, 337] on button "I Understand!" at bounding box center [428, 345] width 96 height 24
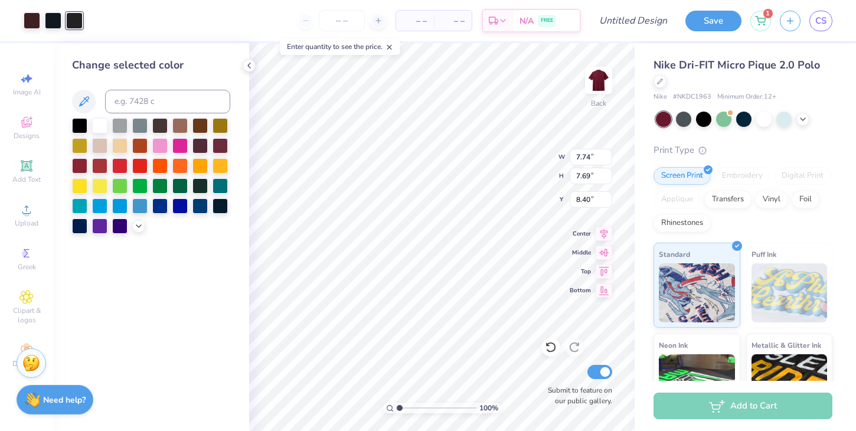
type input "3.00"
click at [564, 157] on div "100 % Back W 7.74 7.74 " H 7.69 7.69 " Y 3.00 3.00 " Center Middle Top Bottom S…" at bounding box center [441, 237] width 385 height 388
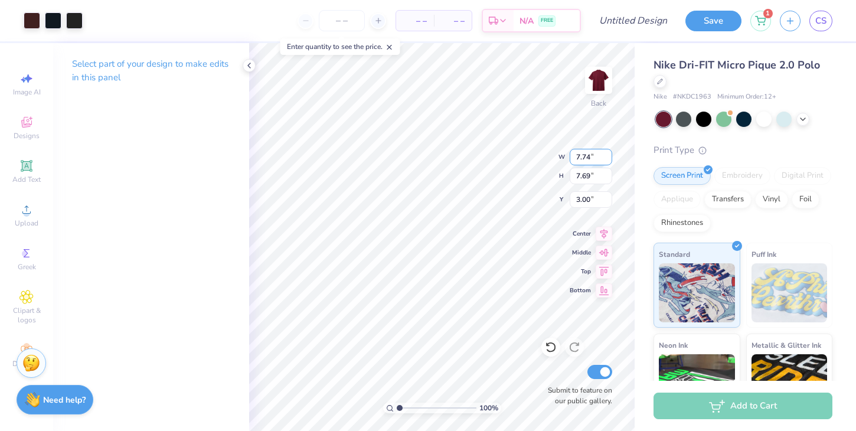
drag, startPoint x: 595, startPoint y: 153, endPoint x: 571, endPoint y: 153, distance: 23.6
click at [571, 153] on input "7.74" at bounding box center [590, 157] width 42 height 17
type input "3.47"
type input "3.45"
drag, startPoint x: 598, startPoint y: 197, endPoint x: 574, endPoint y: 197, distance: 24.8
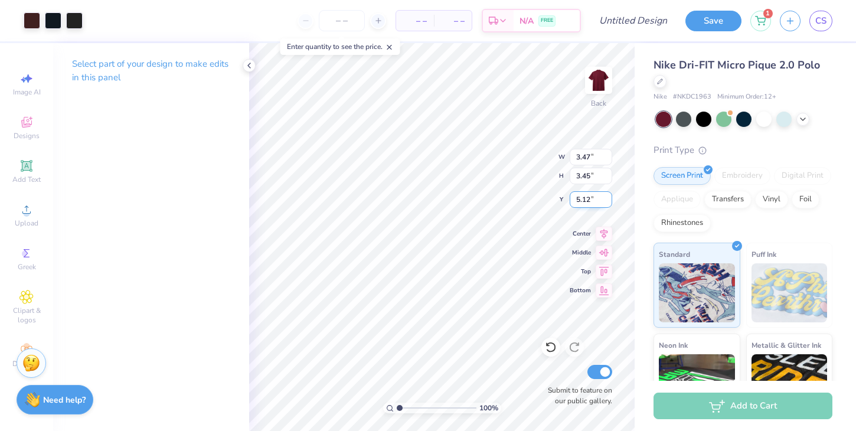
click at [574, 197] on input "5.12" at bounding box center [590, 199] width 42 height 17
type input "3.00"
click at [81, 25] on div at bounding box center [74, 19] width 17 height 17
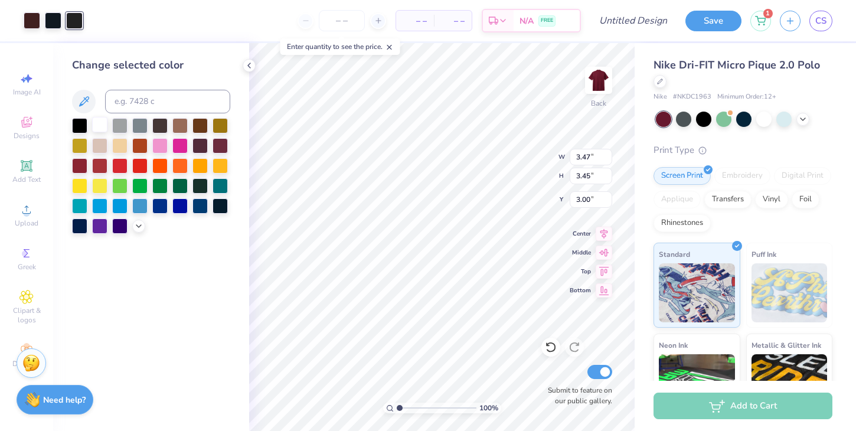
click at [100, 126] on div at bounding box center [99, 124] width 15 height 15
click at [51, 19] on div at bounding box center [53, 19] width 17 height 17
click at [101, 126] on div at bounding box center [99, 124] width 15 height 15
click at [33, 15] on div at bounding box center [32, 19] width 17 height 17
click at [104, 127] on div at bounding box center [99, 124] width 15 height 15
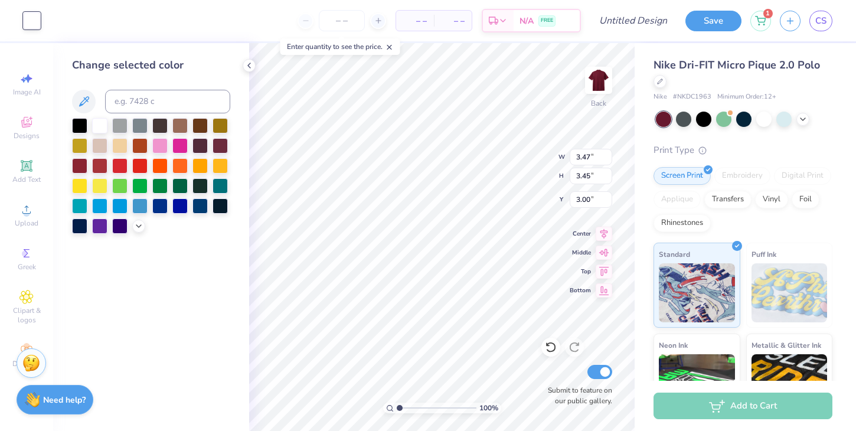
click at [235, 304] on div "Change selected color" at bounding box center [151, 237] width 196 height 388
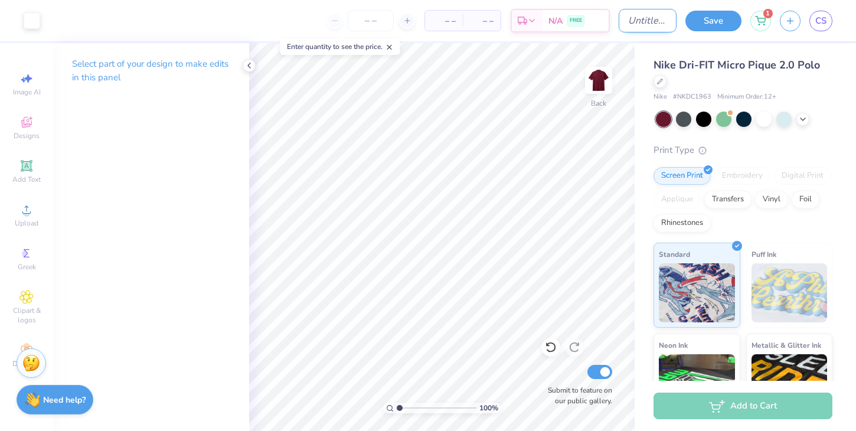
click at [637, 19] on input "Design Title" at bounding box center [647, 21] width 58 height 24
type input "Fall Rush 25"
click at [697, 27] on button "Save" at bounding box center [713, 19] width 56 height 21
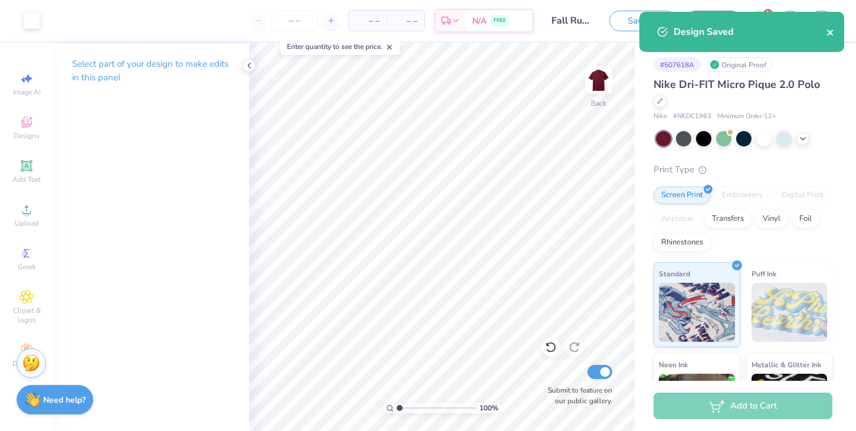
click at [826, 31] on icon "close" at bounding box center [830, 32] width 8 height 9
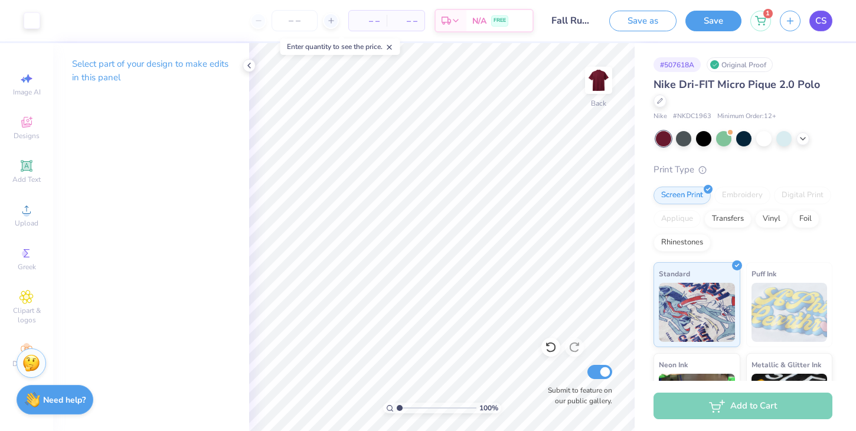
click at [829, 21] on link "CS" at bounding box center [820, 21] width 23 height 21
